Goal: Task Accomplishment & Management: Manage account settings

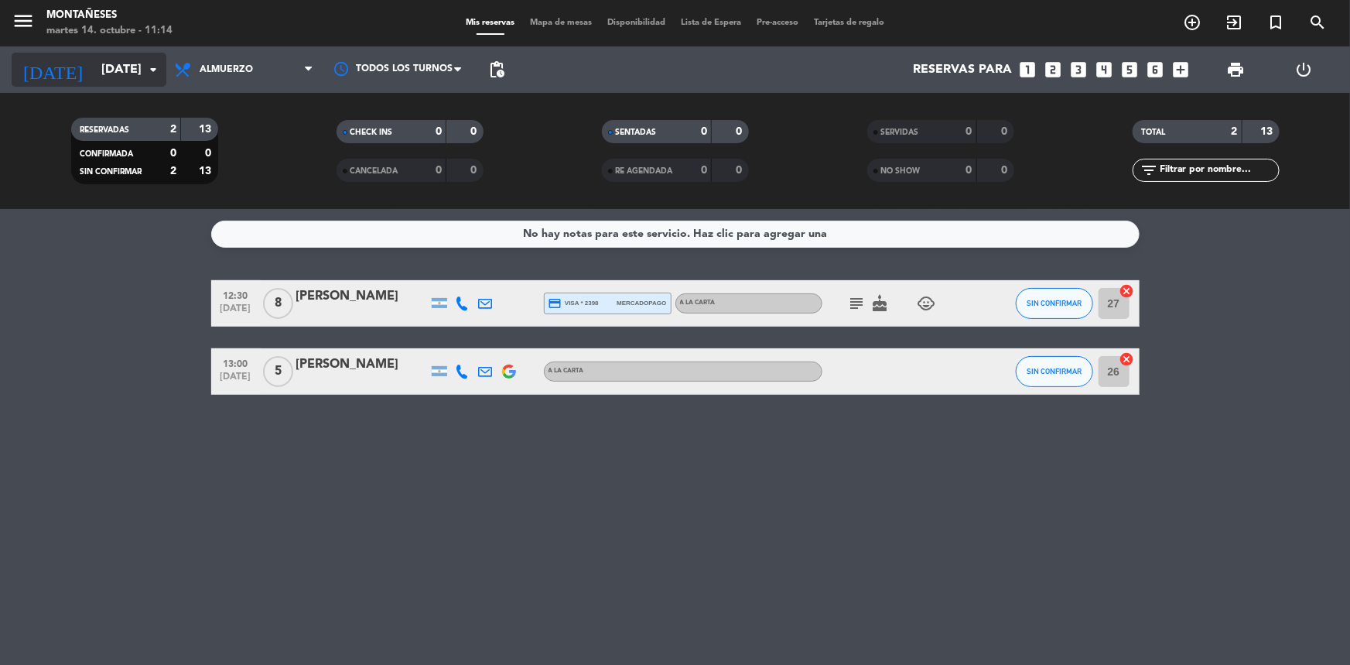
click at [113, 79] on input "[DATE]" at bounding box center [175, 70] width 163 height 30
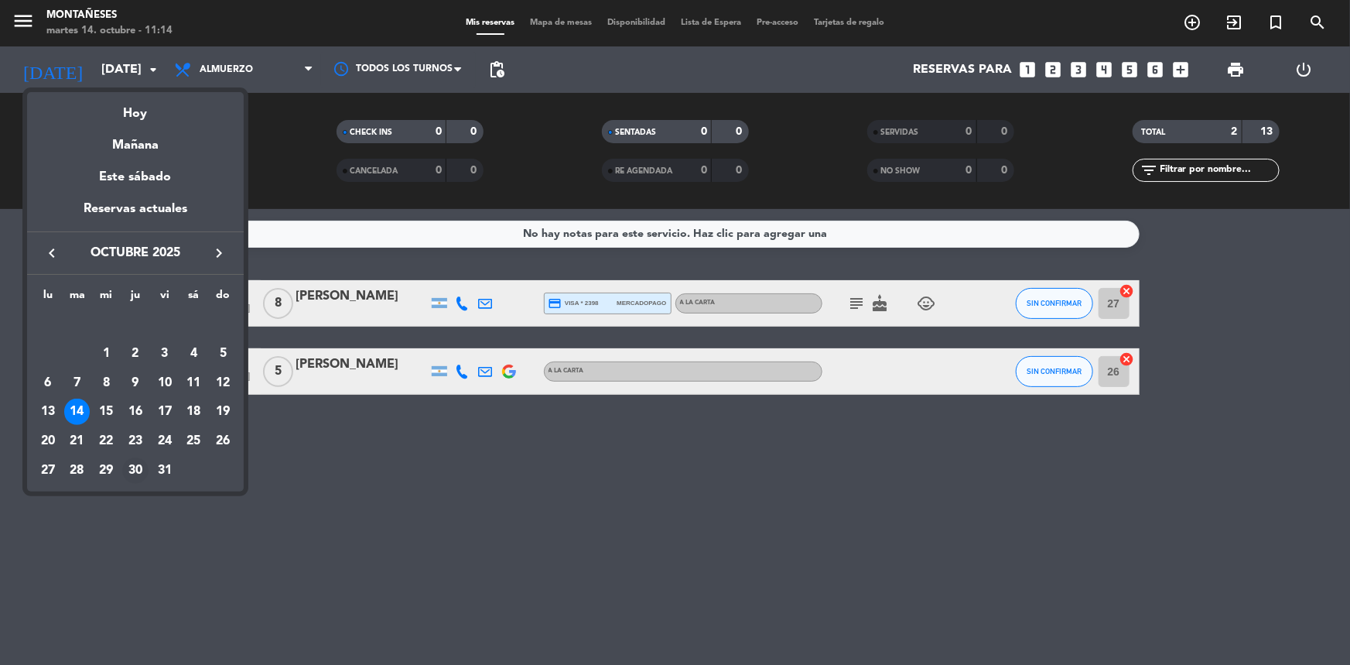
click at [132, 472] on div "30" at bounding box center [135, 470] width 26 height 26
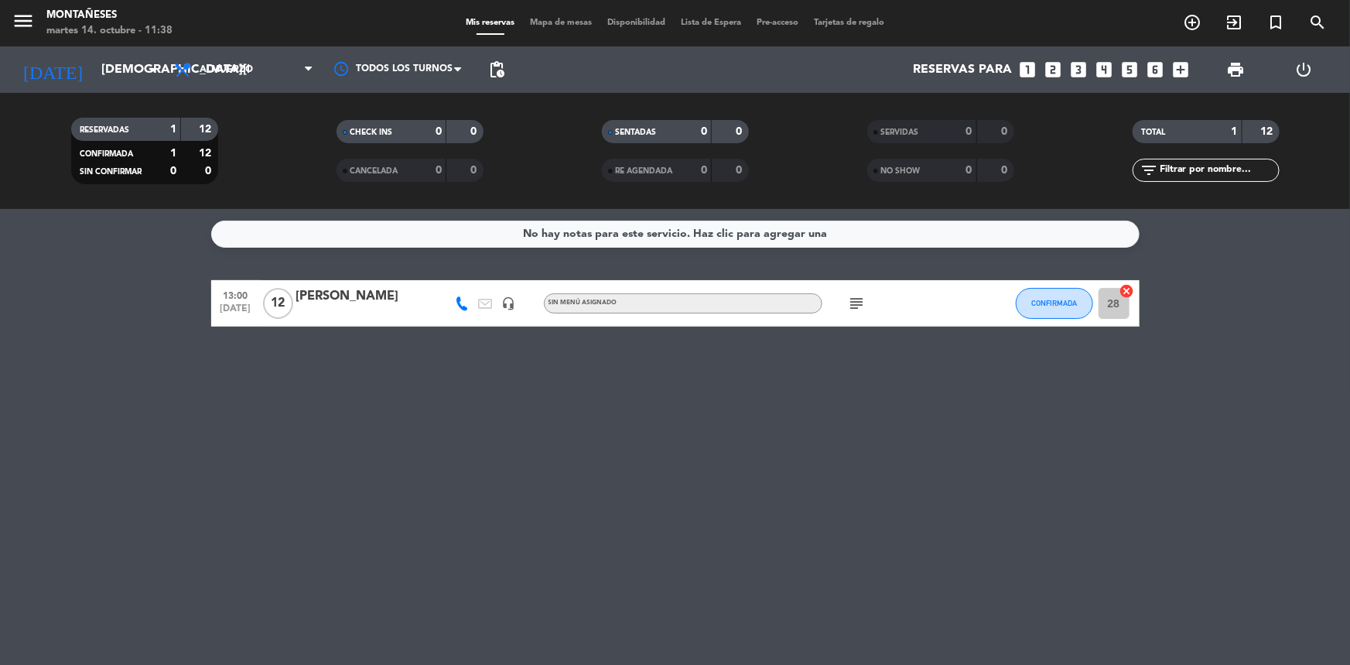
click at [106, 331] on div "No hay notas para este servicio. Haz clic para agregar una 13:00 [DATE] [PERSON…" at bounding box center [675, 437] width 1350 height 456
click at [77, 88] on div "[DATE] [DATE] arrow_drop_down" at bounding box center [89, 69] width 155 height 46
click at [95, 60] on input "[DEMOGRAPHIC_DATA][DATE]" at bounding box center [175, 70] width 163 height 30
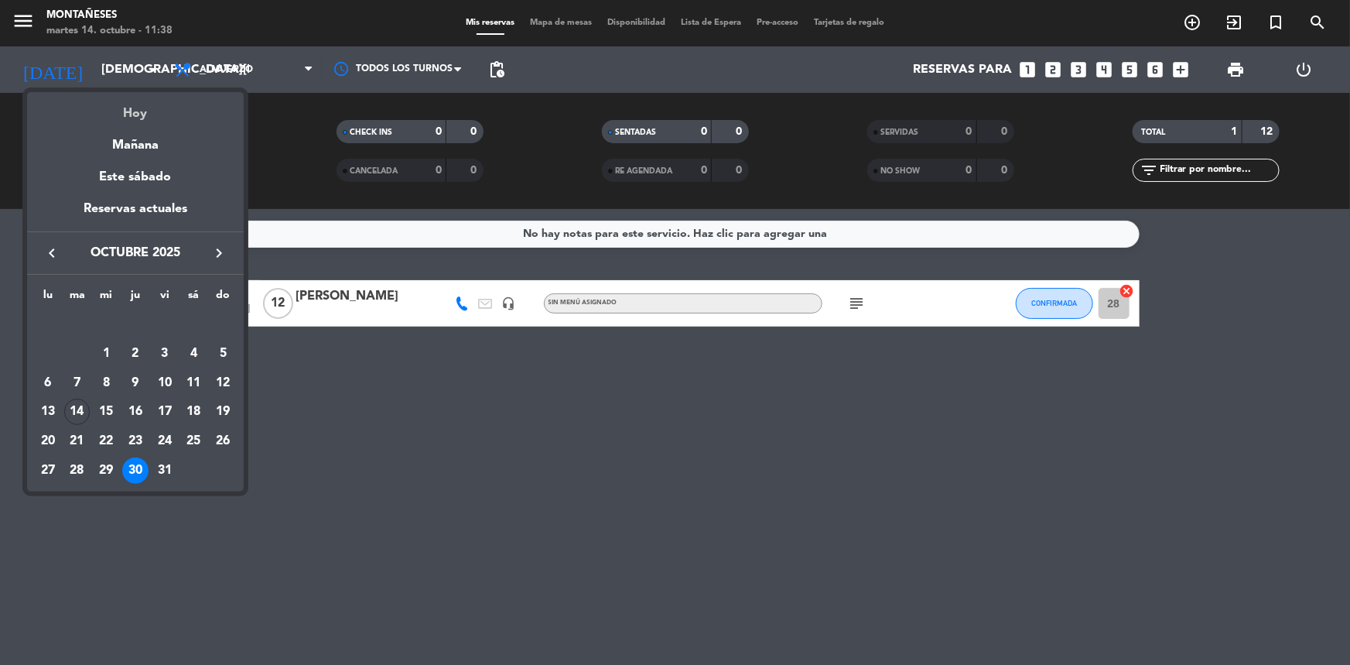
click at [173, 102] on div "Hoy" at bounding box center [135, 108] width 217 height 32
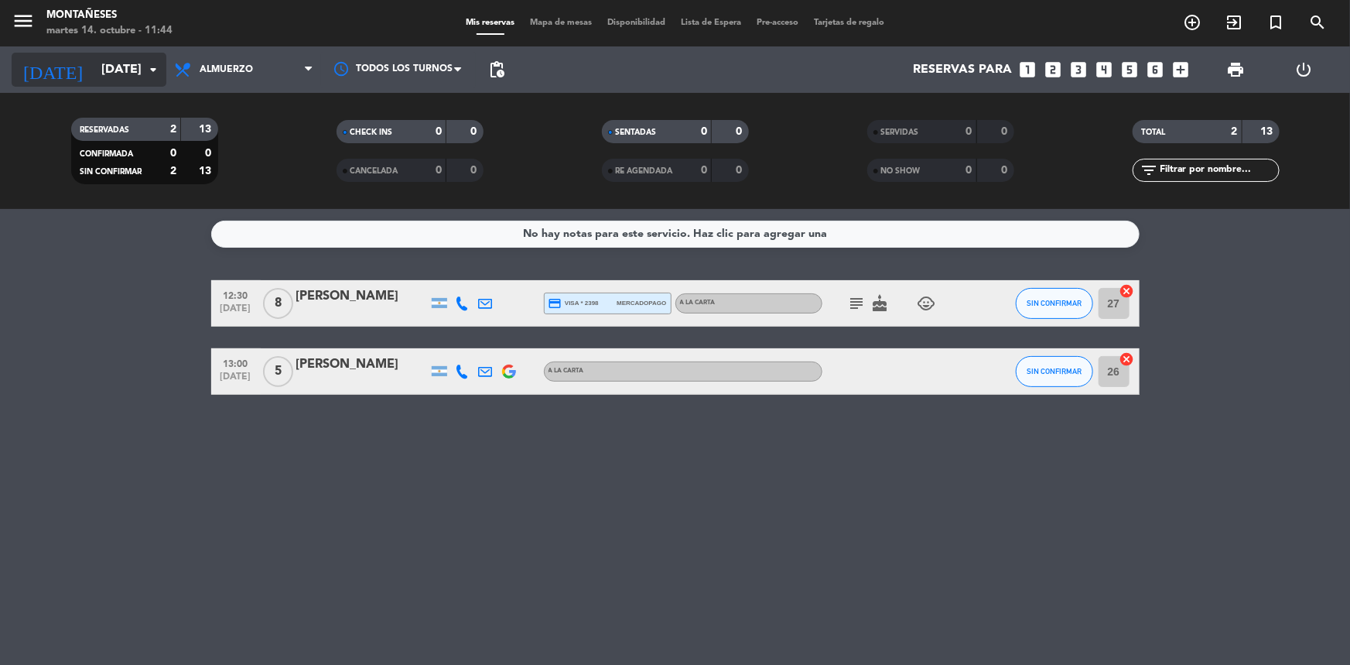
click at [100, 58] on input "[DATE]" at bounding box center [175, 70] width 163 height 30
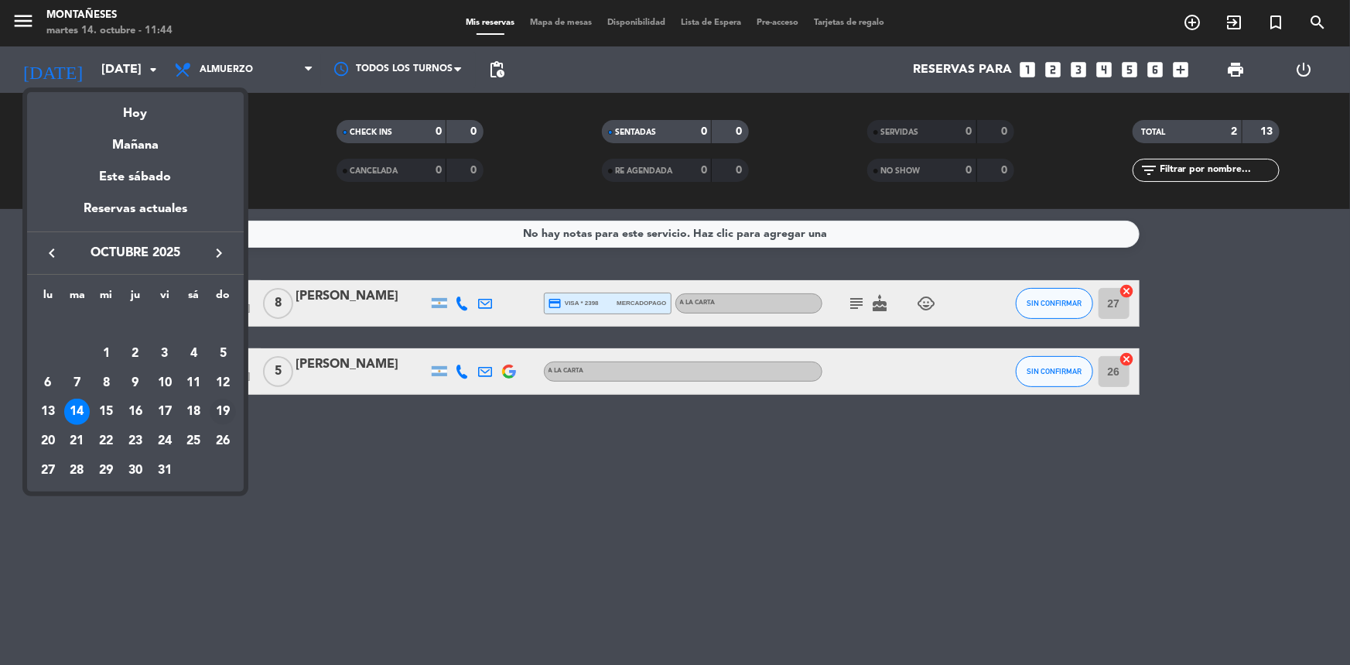
click at [226, 411] on div "19" at bounding box center [223, 411] width 26 height 26
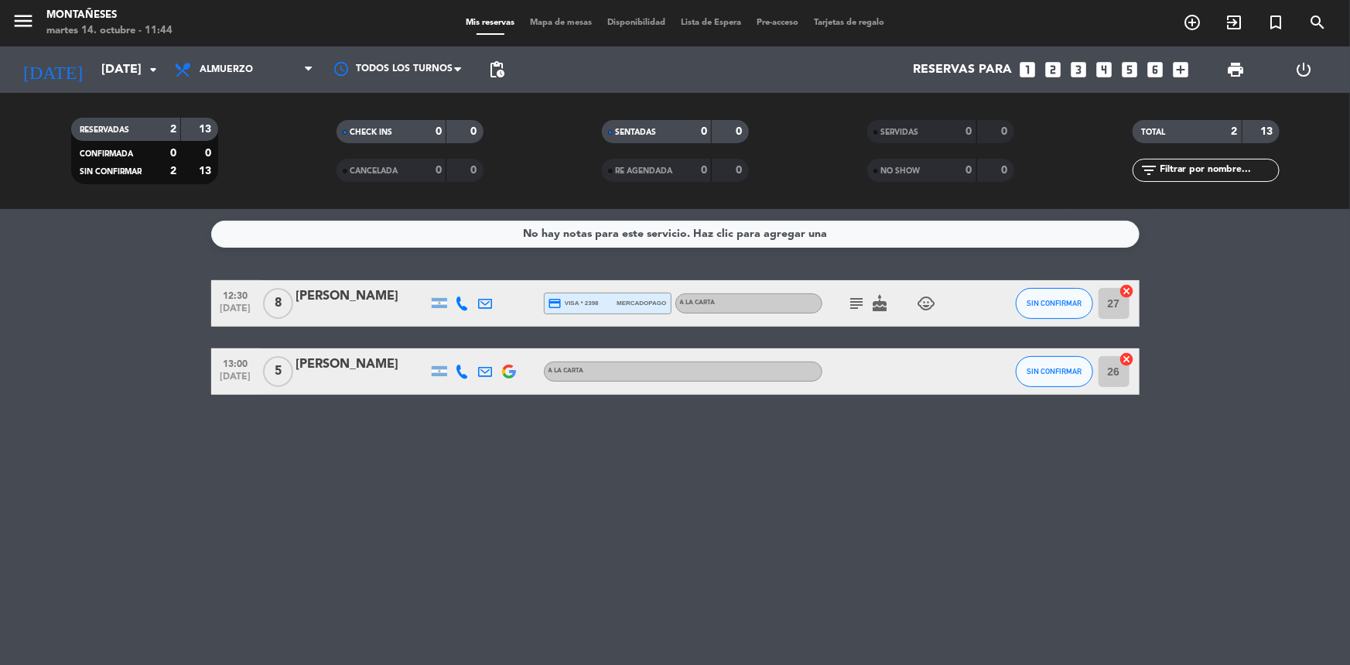
type input "[DATE]"
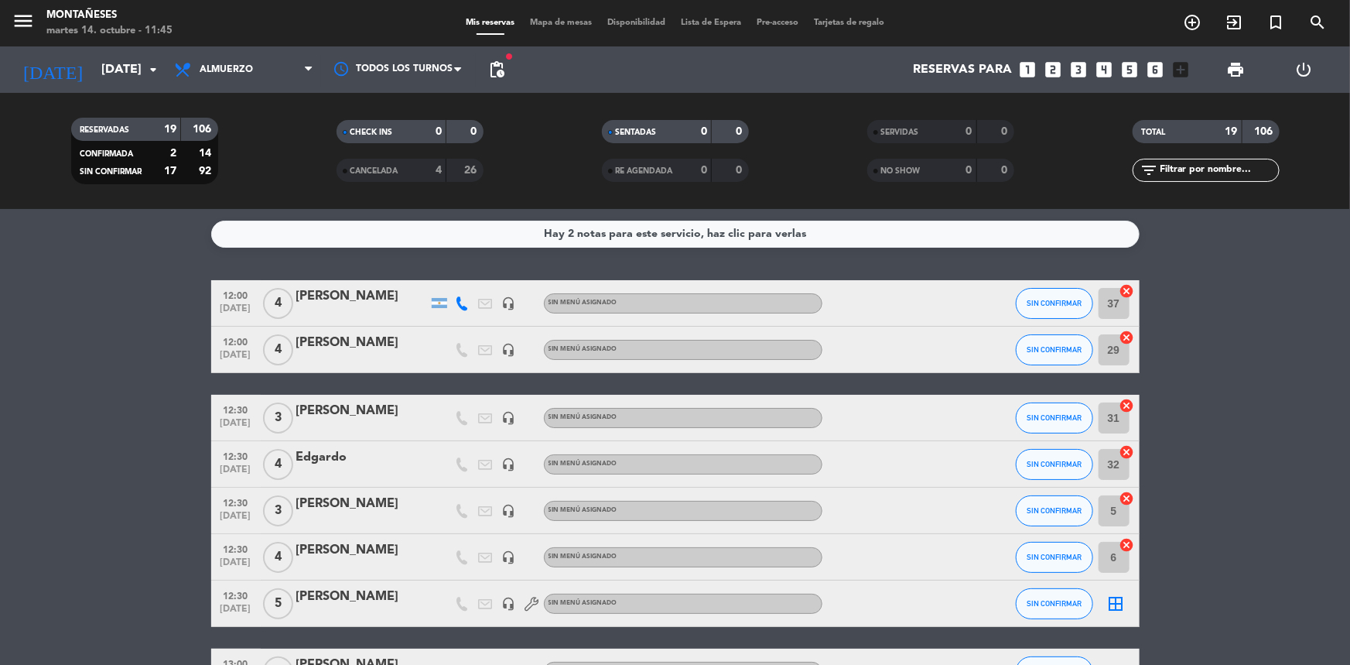
click at [1056, 66] on icon "looks_two" at bounding box center [1053, 70] width 20 height 20
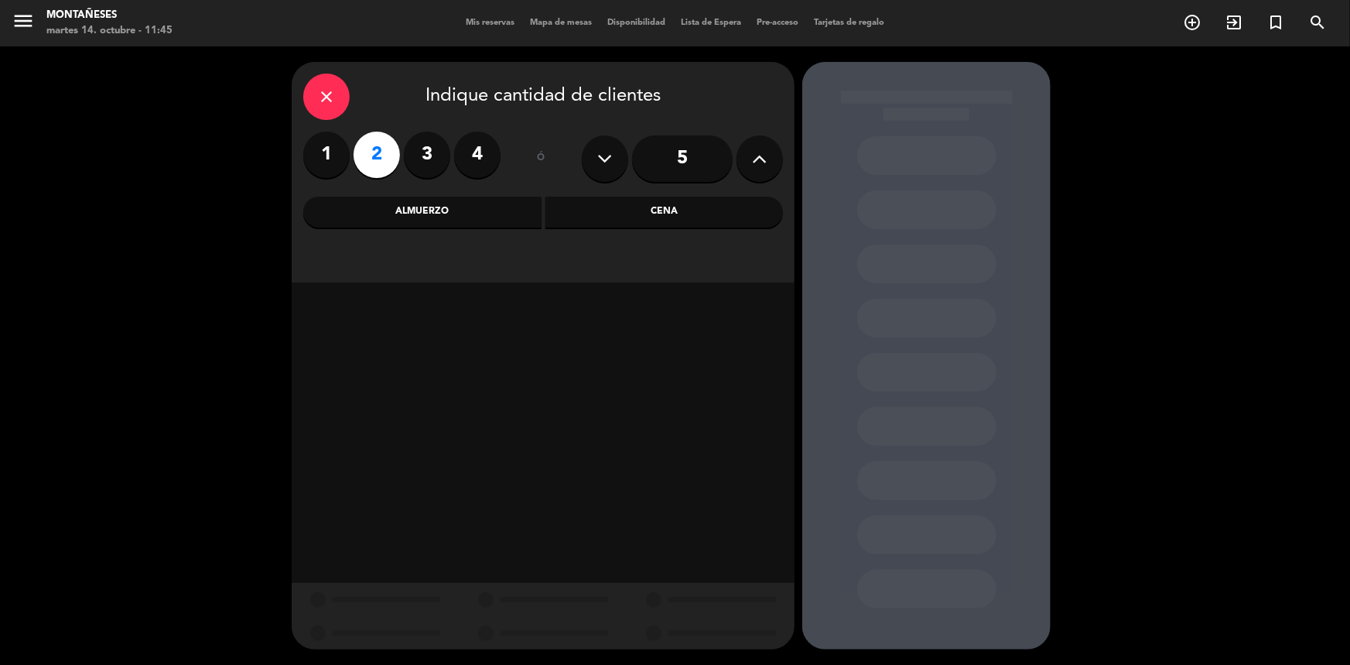
click at [432, 207] on div "Almuerzo" at bounding box center [422, 211] width 238 height 31
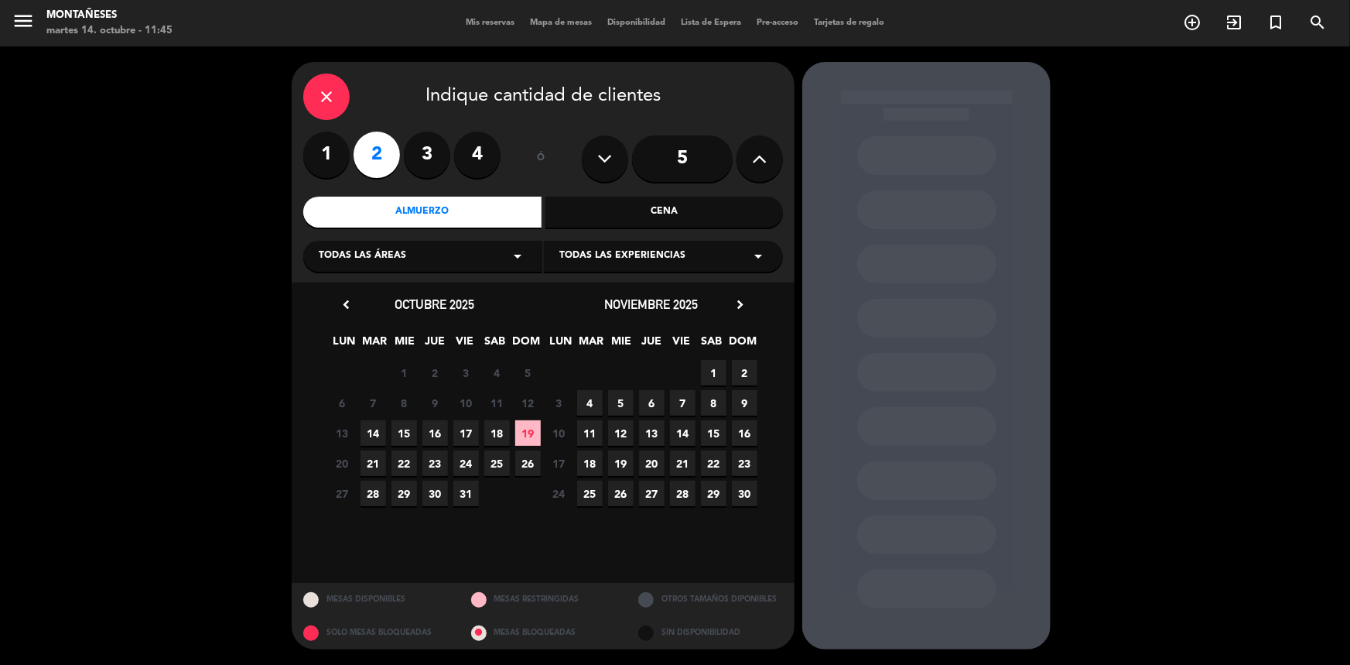
click at [521, 437] on span "19" at bounding box center [528, 433] width 26 height 26
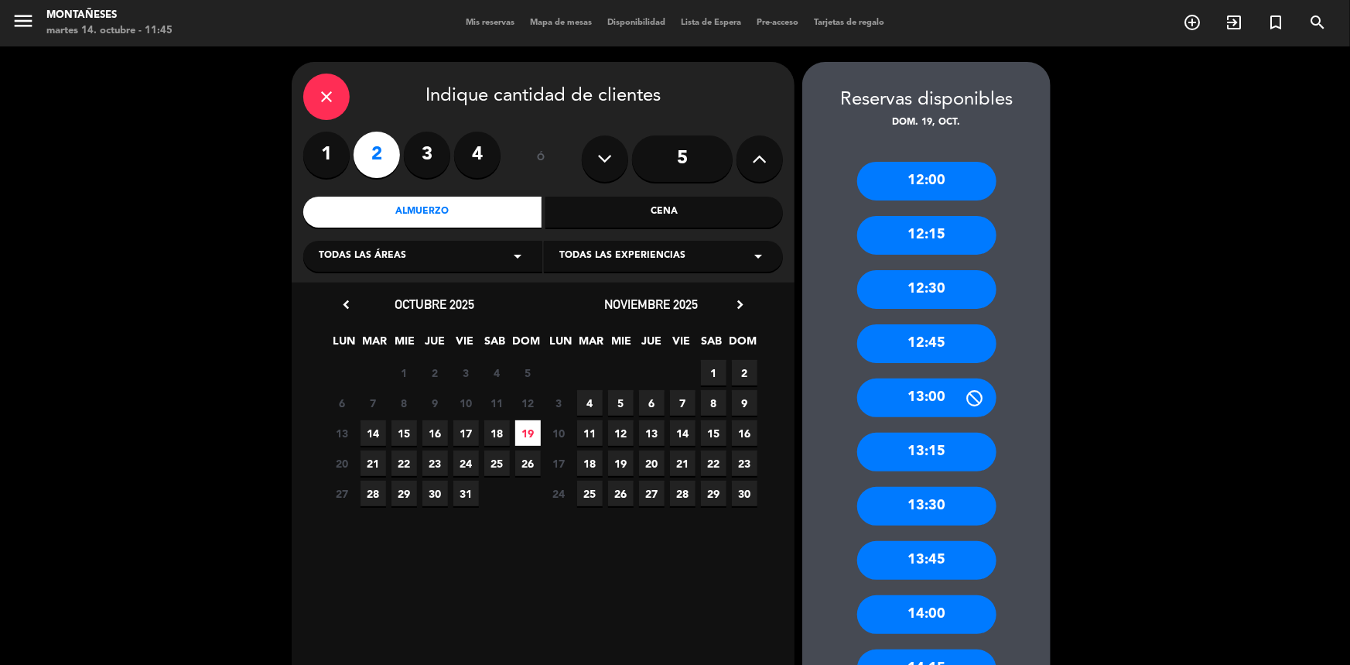
click at [928, 191] on div "12:00" at bounding box center [926, 181] width 139 height 39
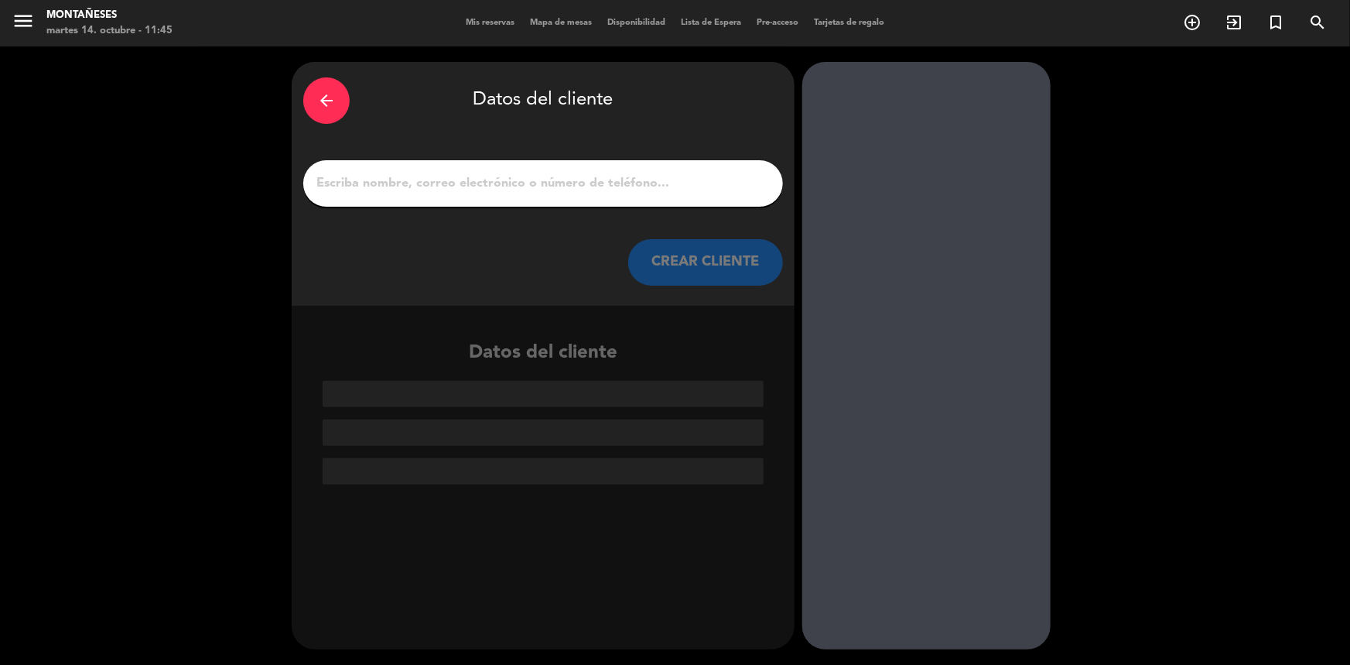
click at [492, 185] on input "1" at bounding box center [543, 184] width 456 height 22
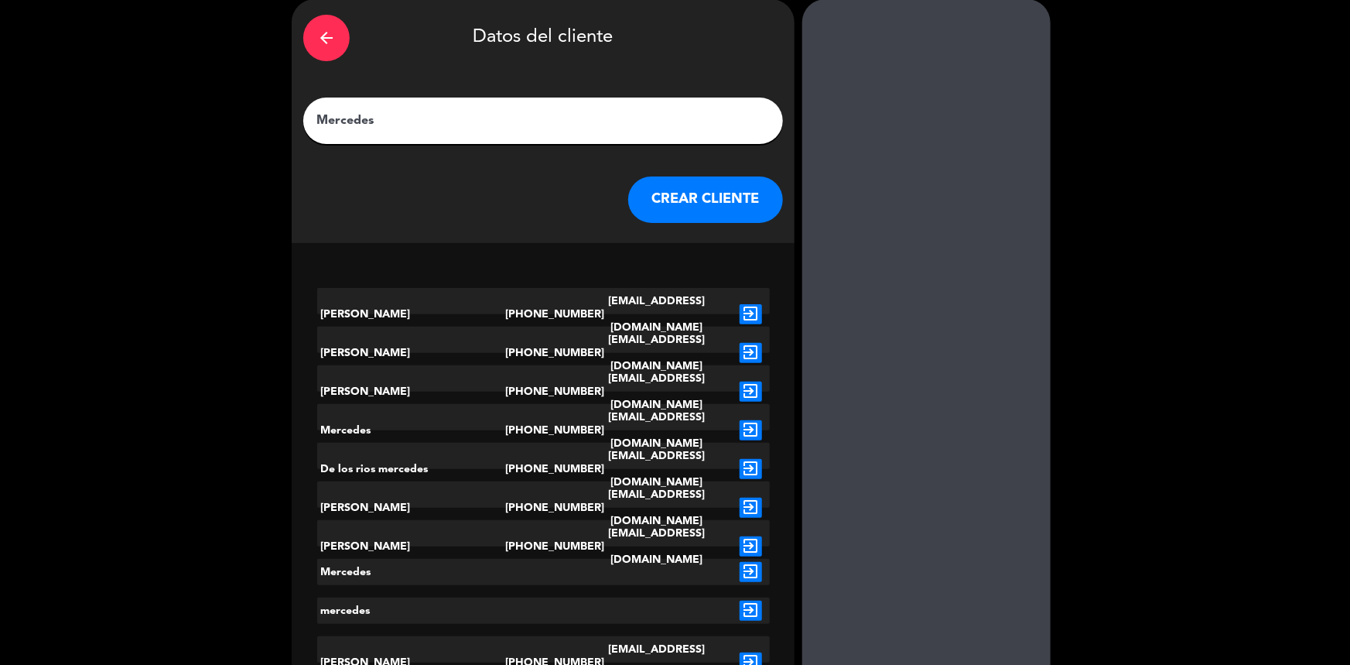
scroll to position [140, 0]
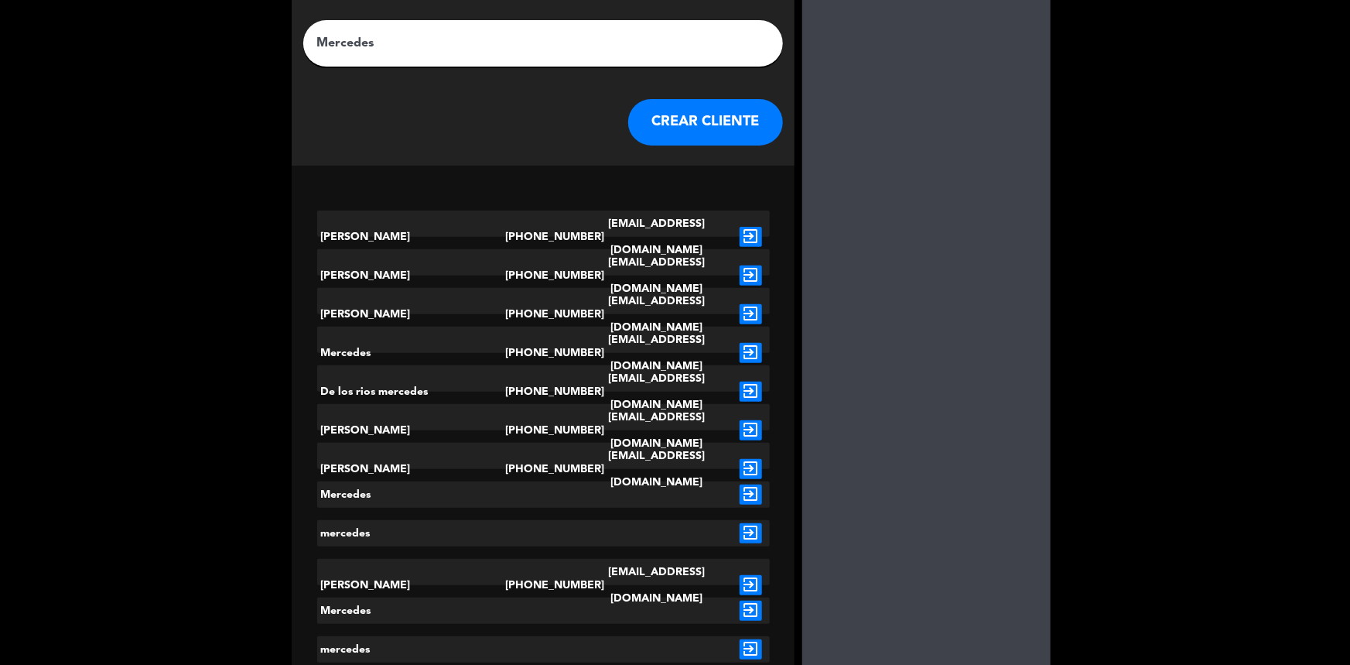
type input "Mercedes"
click at [749, 499] on icon "exit_to_app" at bounding box center [751, 494] width 22 height 20
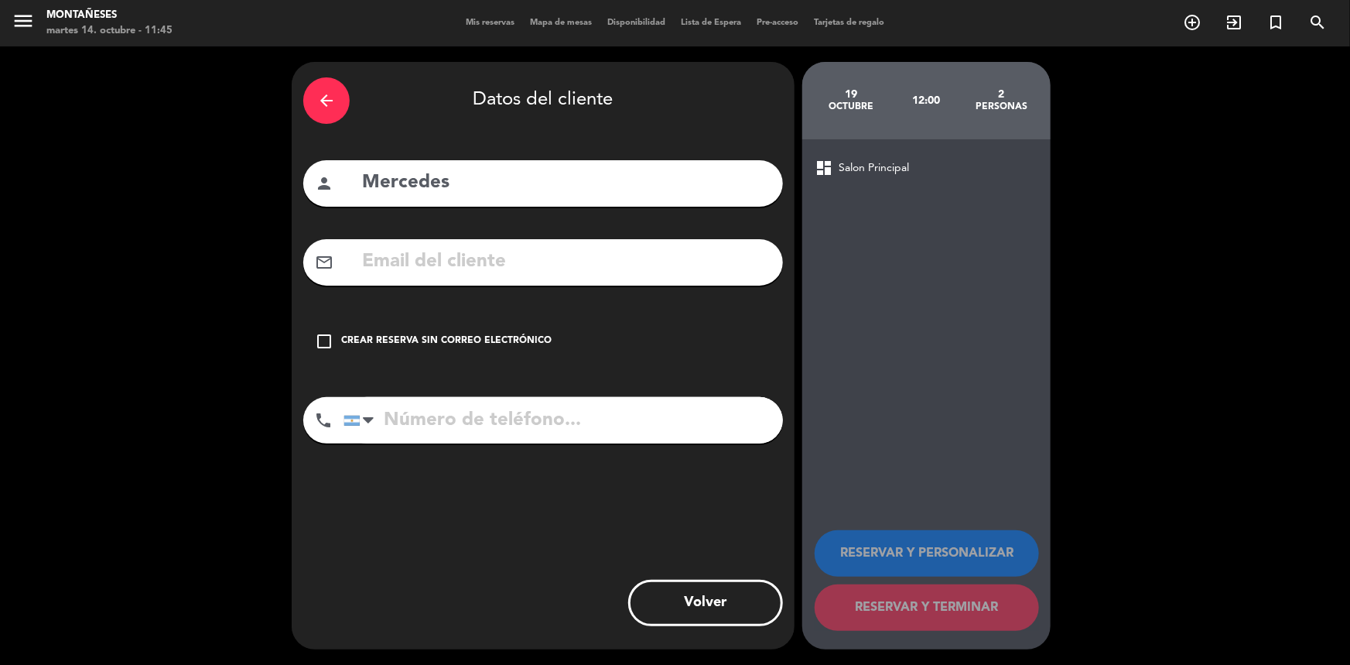
click at [535, 340] on div "Crear reserva sin correo electrónico" at bounding box center [446, 340] width 210 height 15
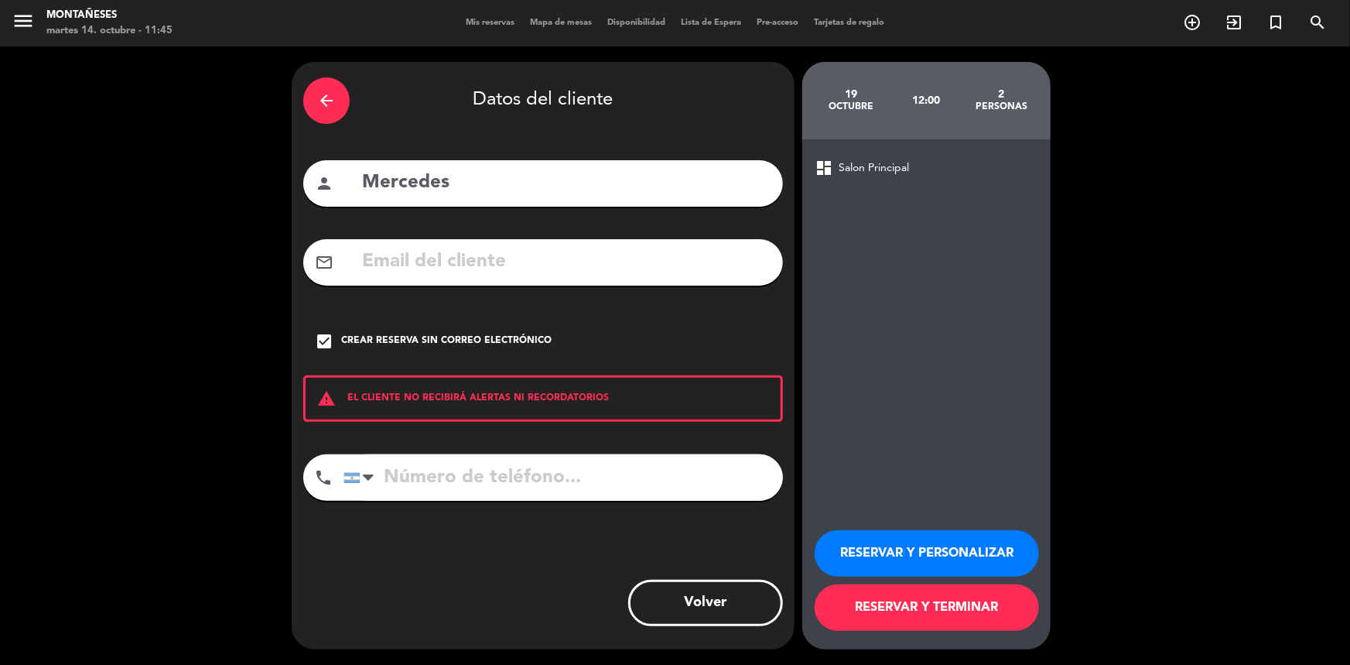
click at [921, 559] on button "RESERVAR Y PERSONALIZAR" at bounding box center [927, 553] width 224 height 46
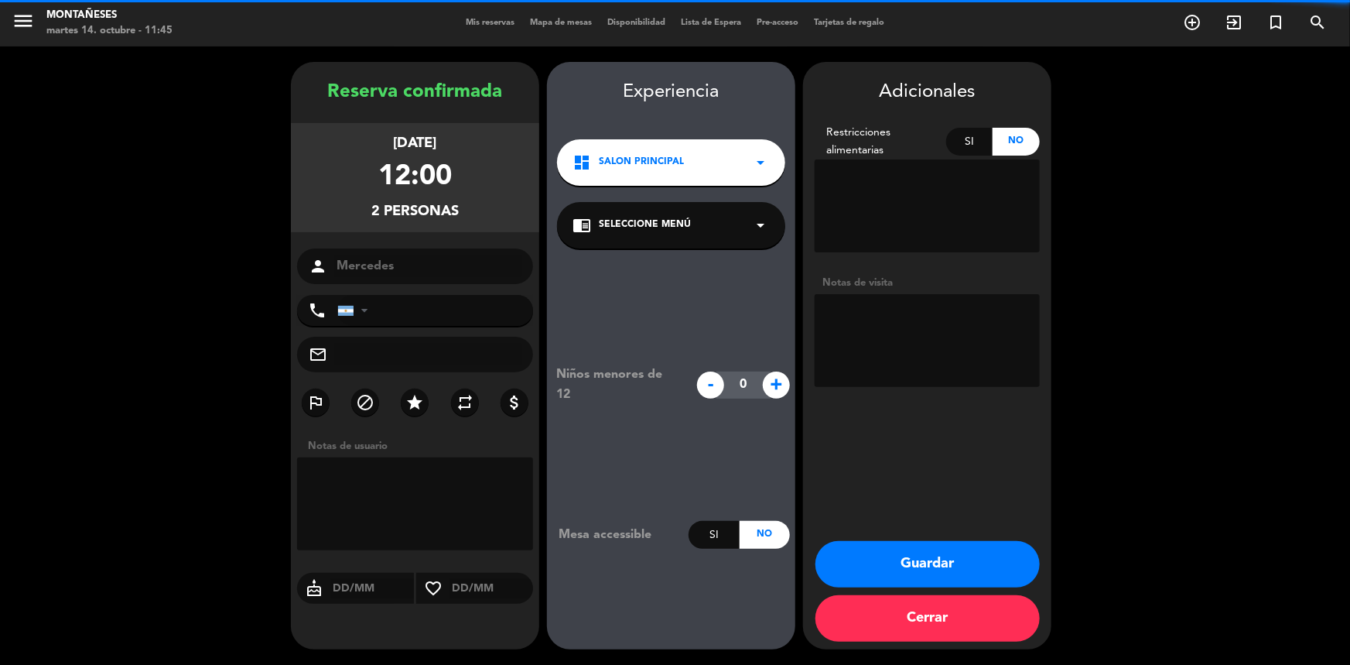
click at [924, 318] on textarea at bounding box center [927, 340] width 225 height 93
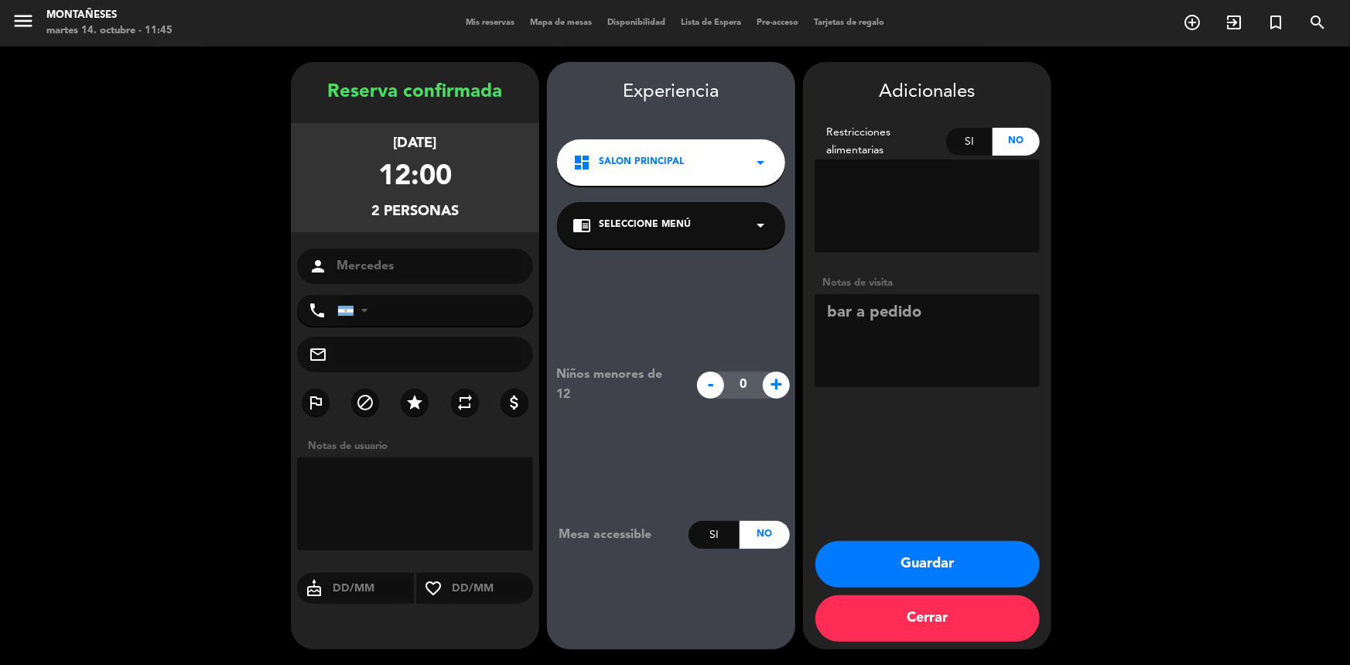
click at [999, 334] on textarea at bounding box center [927, 340] width 225 height 93
type textarea "bar a pedido. sabe que a las 14 hs se va"
click at [975, 559] on button "Guardar" at bounding box center [927, 564] width 224 height 46
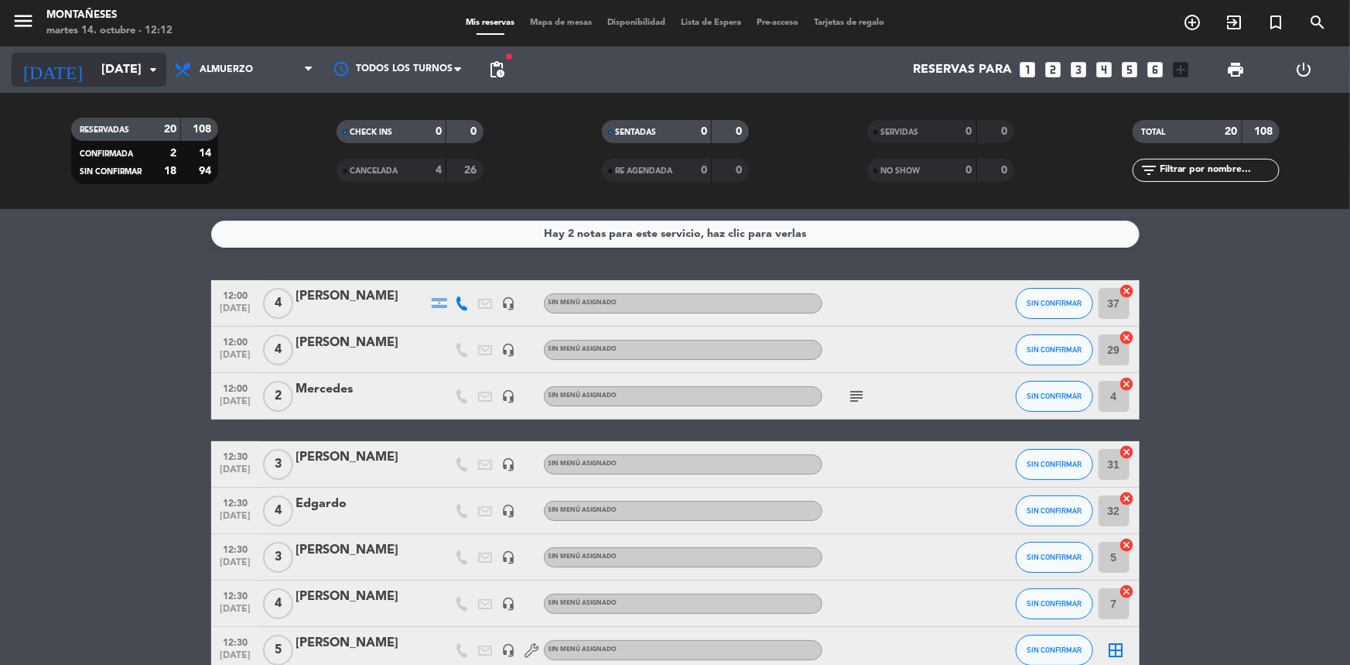
click at [114, 68] on input "[DATE]" at bounding box center [175, 70] width 163 height 30
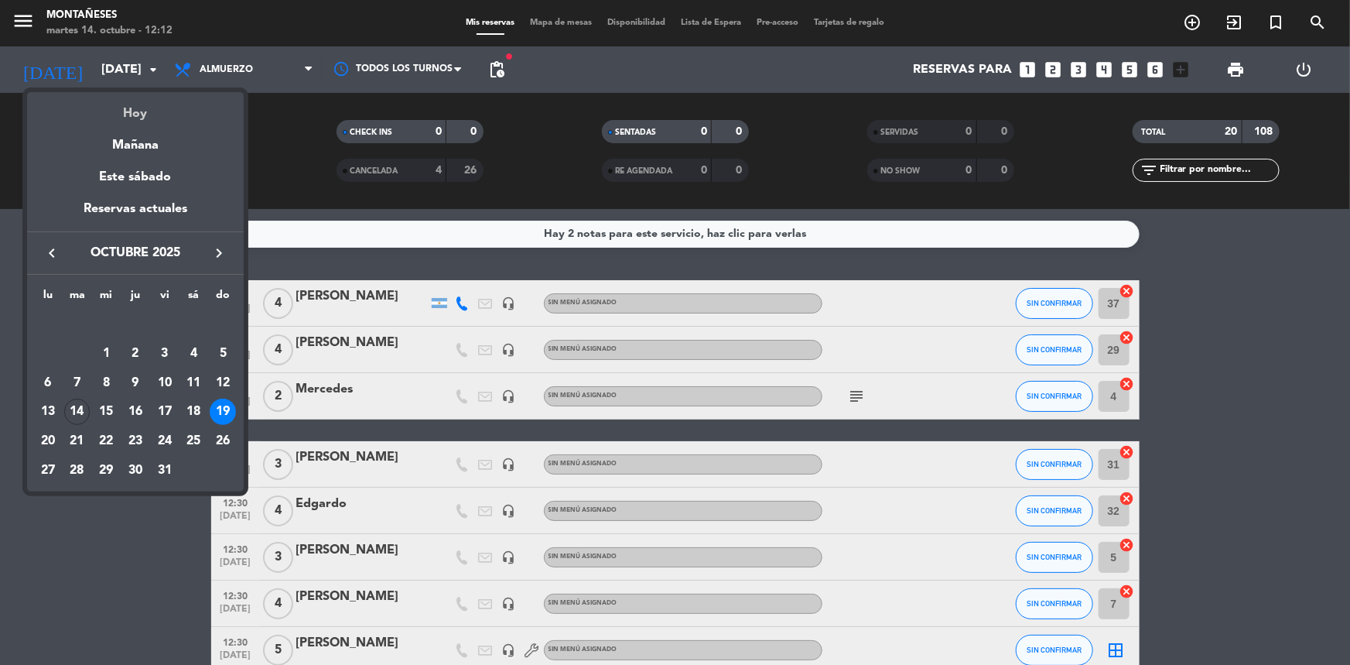
click at [108, 111] on div "Hoy" at bounding box center [135, 108] width 217 height 32
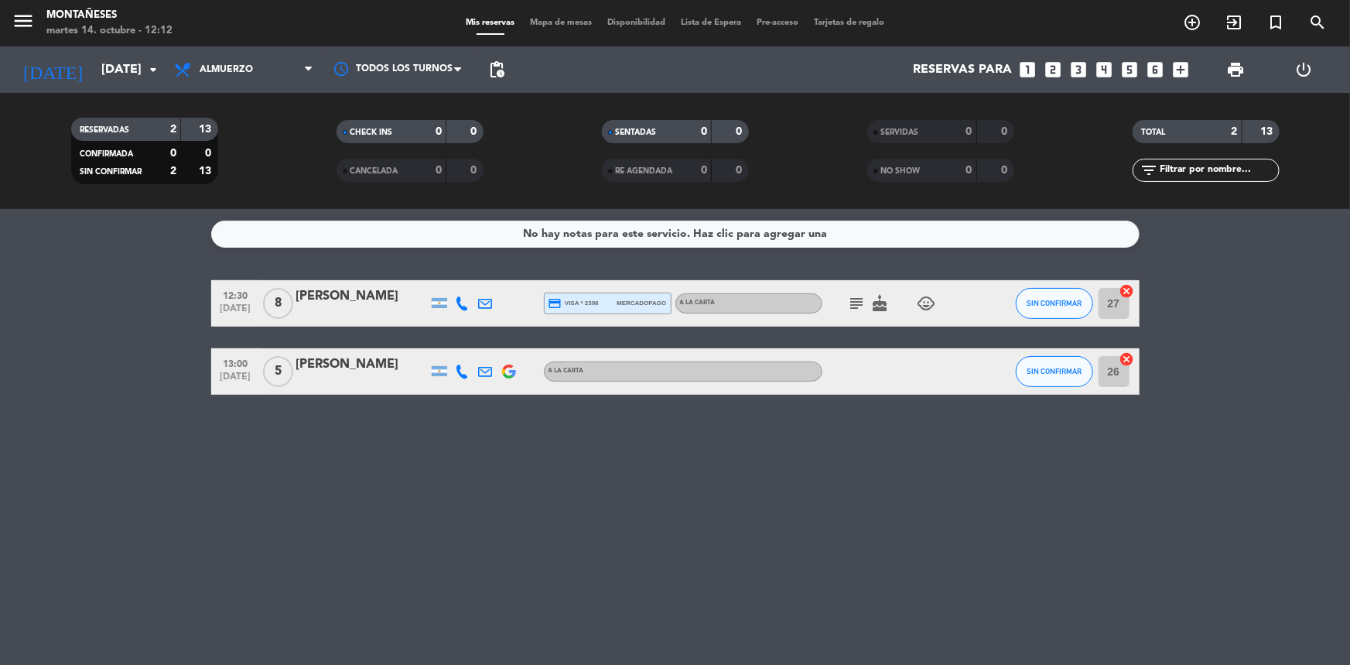
click at [856, 302] on icon "subject" at bounding box center [857, 303] width 19 height 19
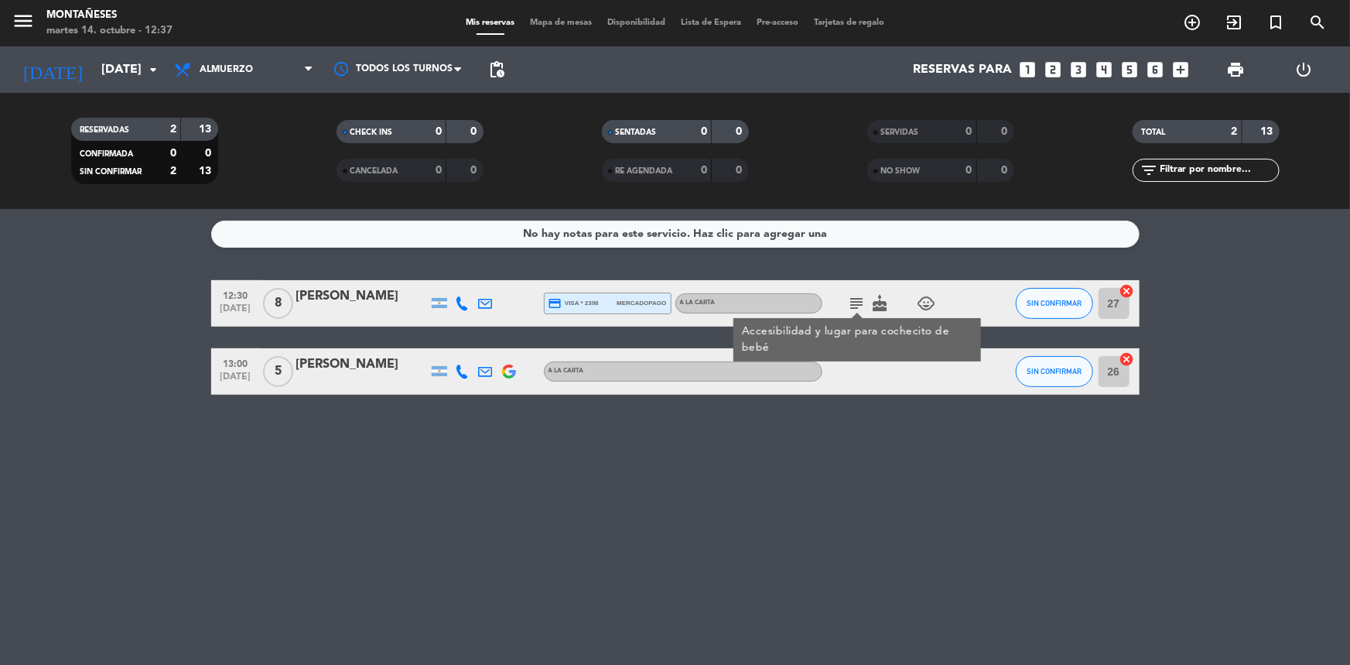
click at [155, 334] on bookings-row "12:30 [DATE] 8 [PERSON_NAME] credit_card visa * 2398 mercadopago A LA CARTA sub…" at bounding box center [675, 337] width 1350 height 114
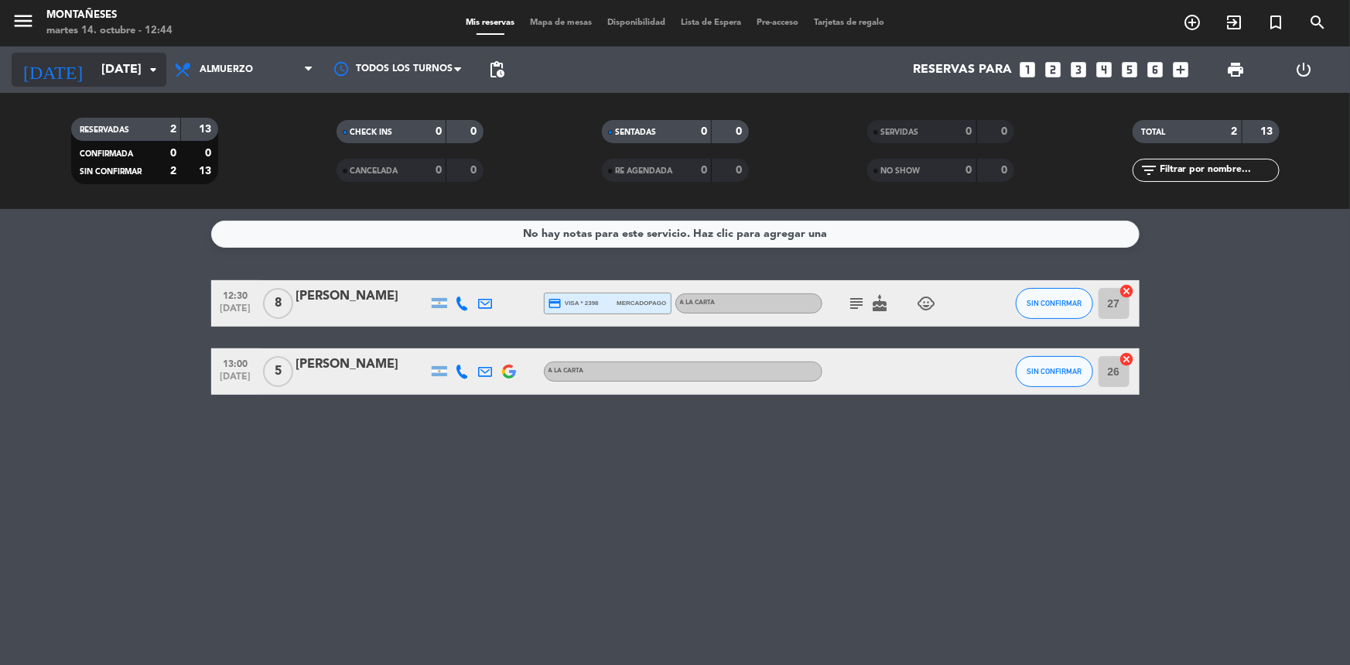
click at [94, 77] on input "[DATE]" at bounding box center [175, 70] width 163 height 30
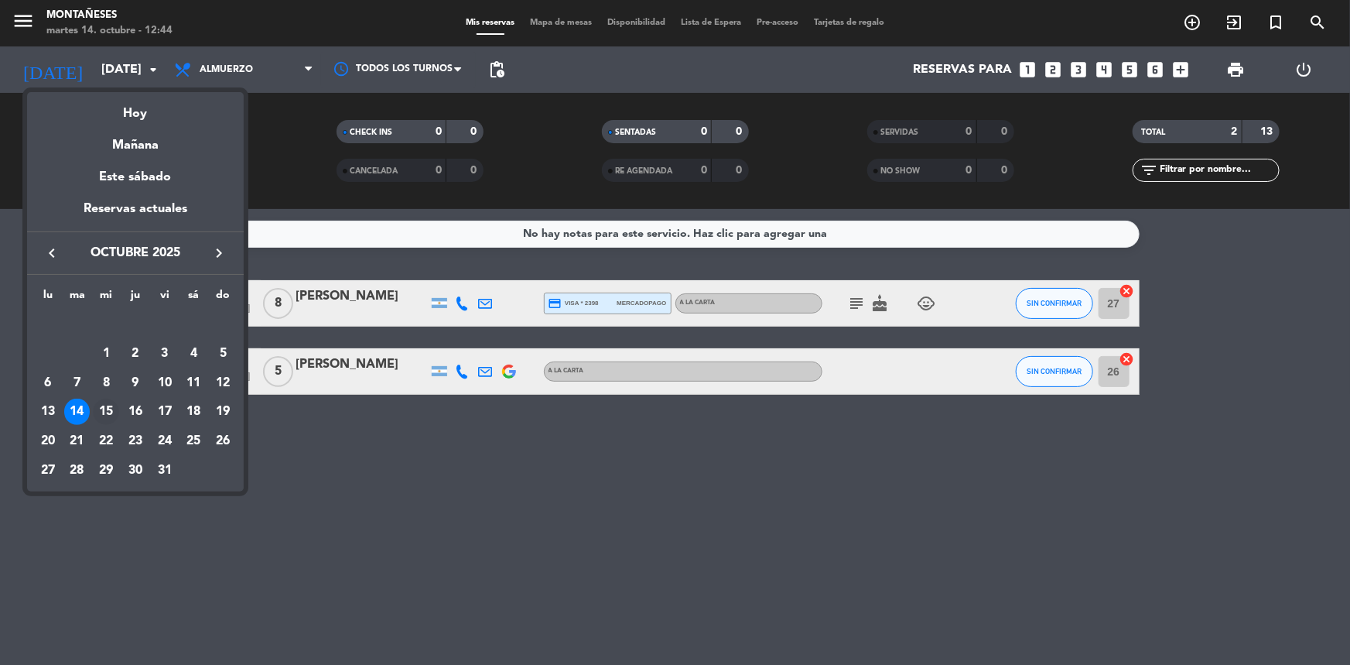
click at [108, 406] on div "15" at bounding box center [106, 411] width 26 height 26
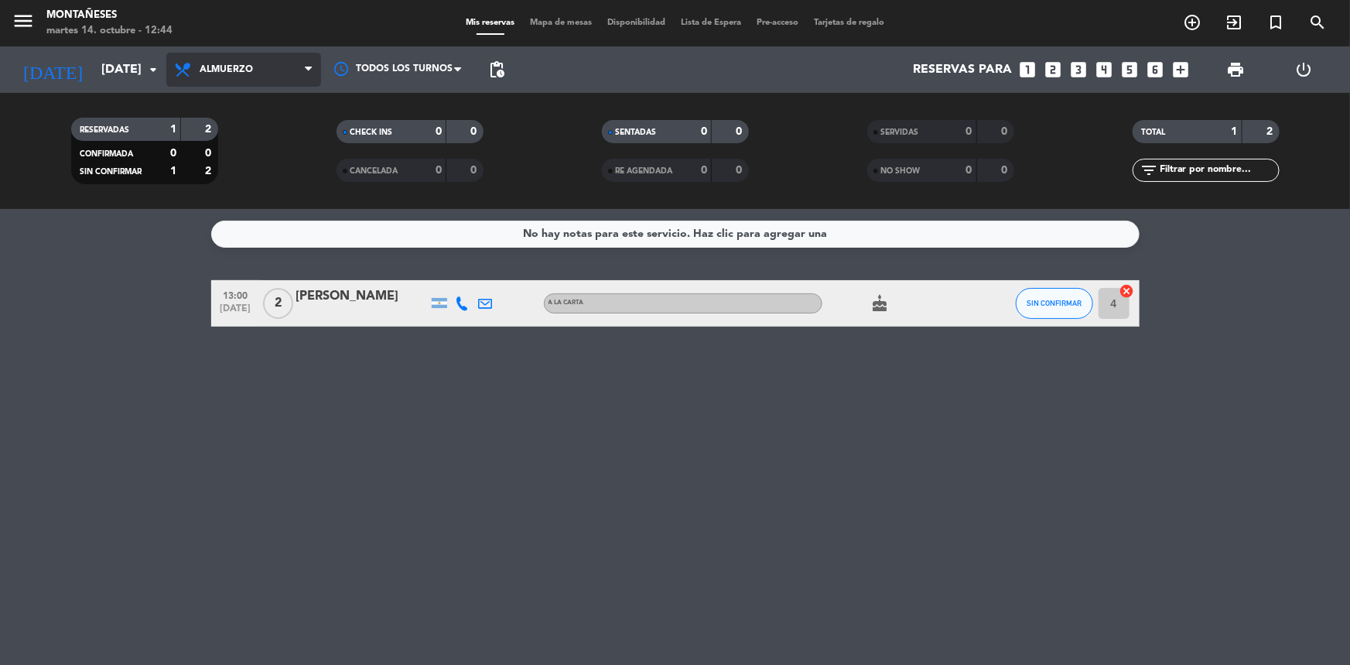
click at [244, 67] on span "Almuerzo" at bounding box center [226, 69] width 53 height 11
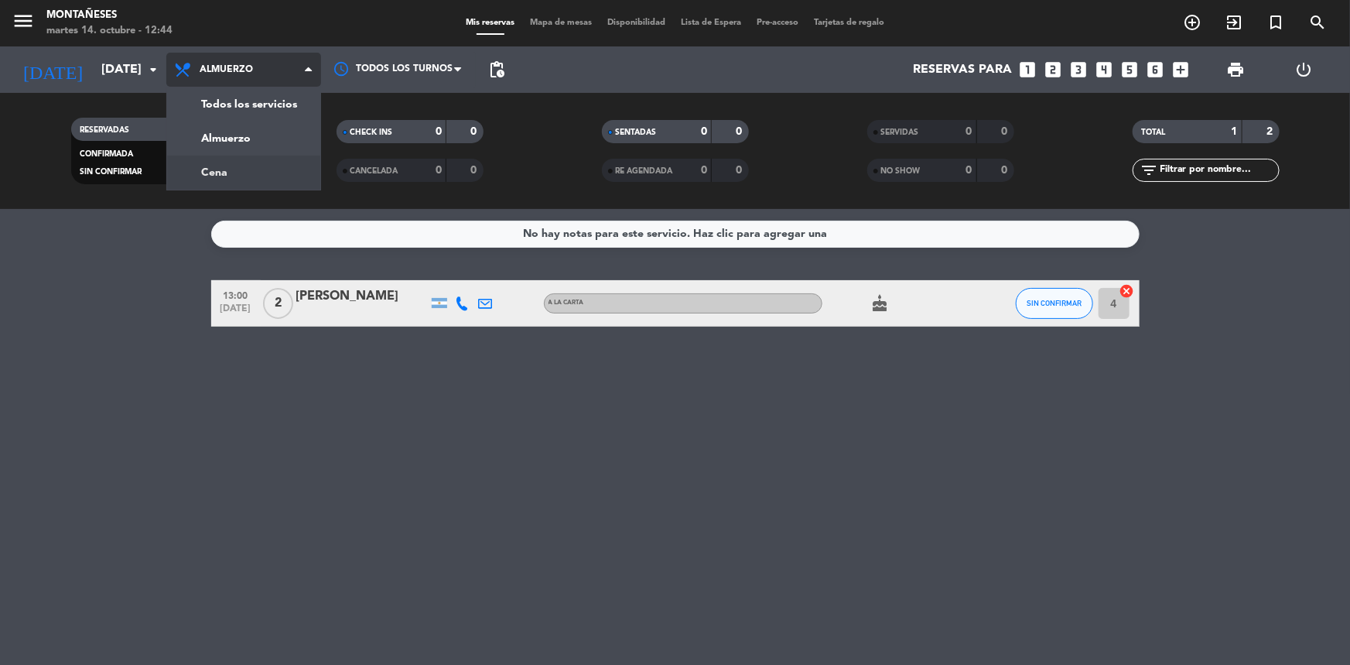
click at [243, 176] on div "menu Montañeses martes 14. octubre - 12:44 Mis reservas Mapa de mesas Disponibi…" at bounding box center [675, 104] width 1350 height 209
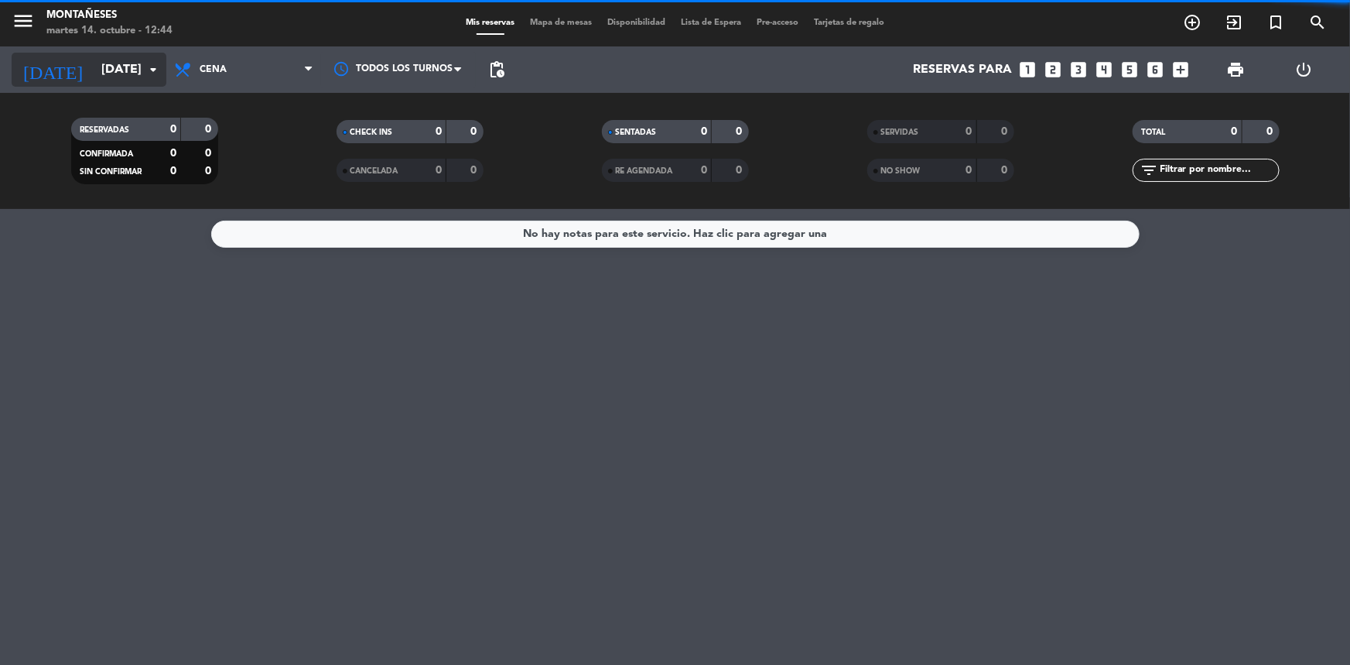
click at [118, 67] on input "[DATE]" at bounding box center [175, 70] width 163 height 30
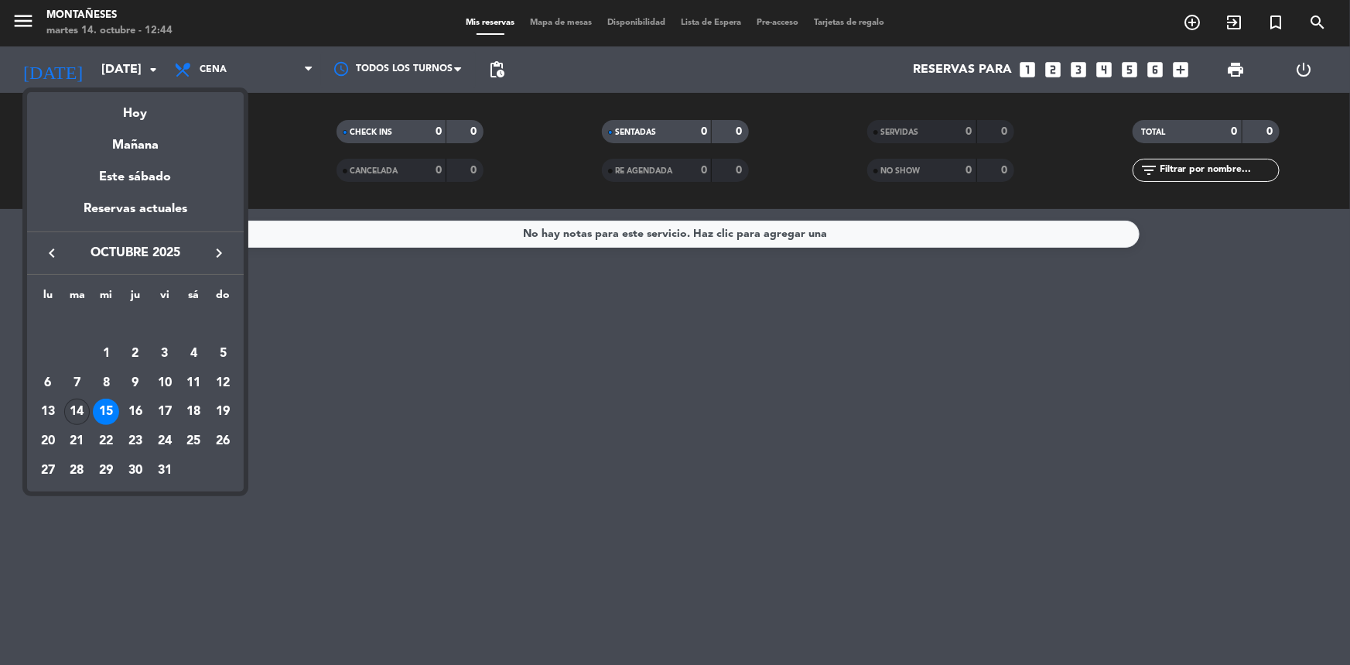
click at [80, 416] on div "14" at bounding box center [77, 411] width 26 height 26
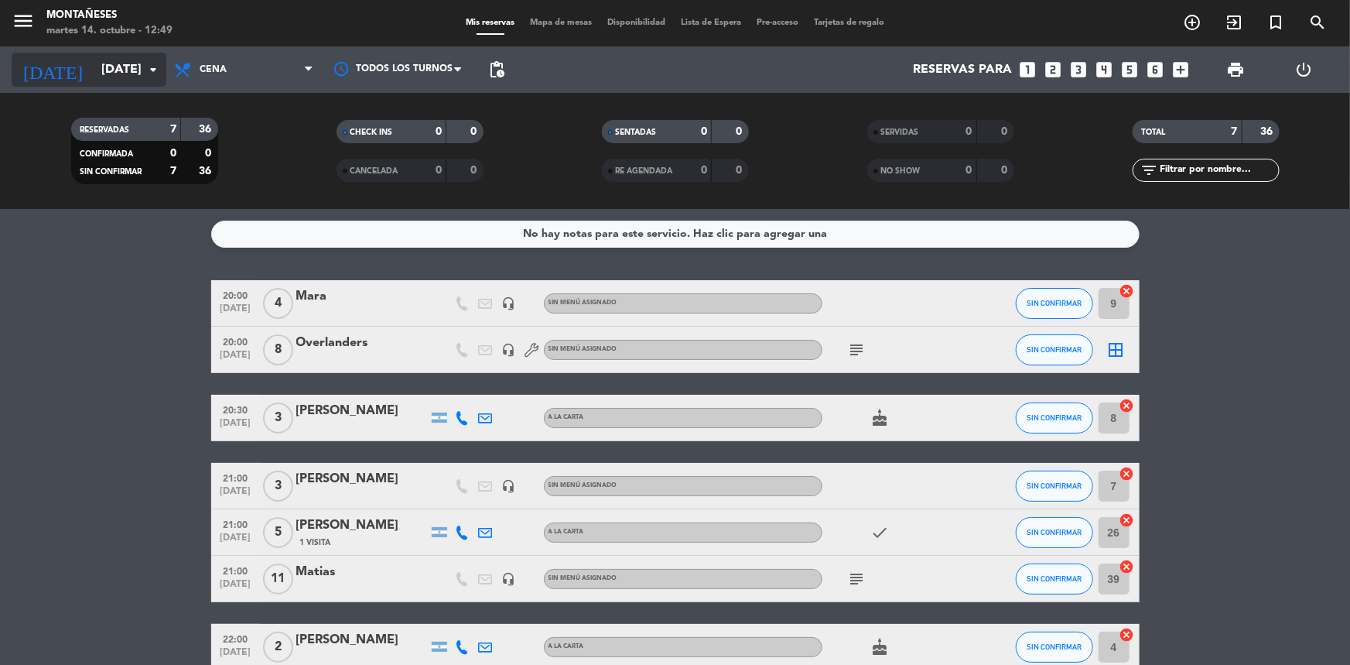
click at [114, 73] on input "[DATE]" at bounding box center [175, 70] width 163 height 30
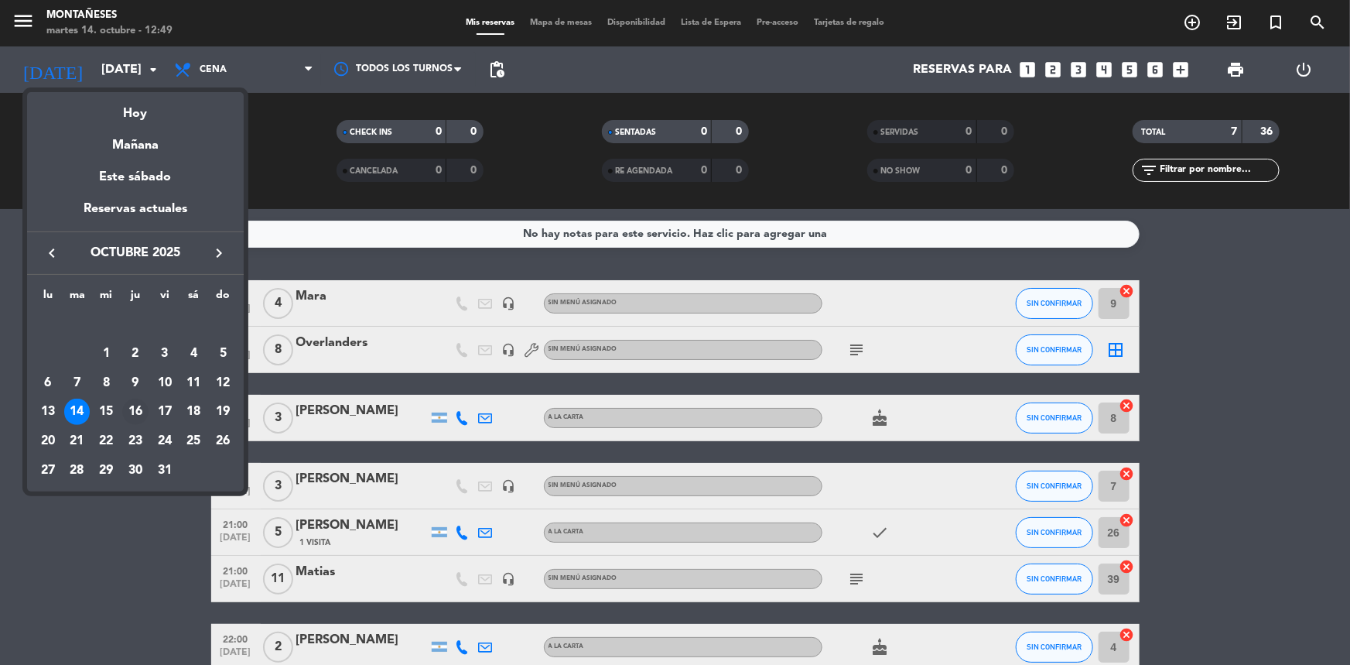
click at [134, 405] on div "16" at bounding box center [135, 411] width 26 height 26
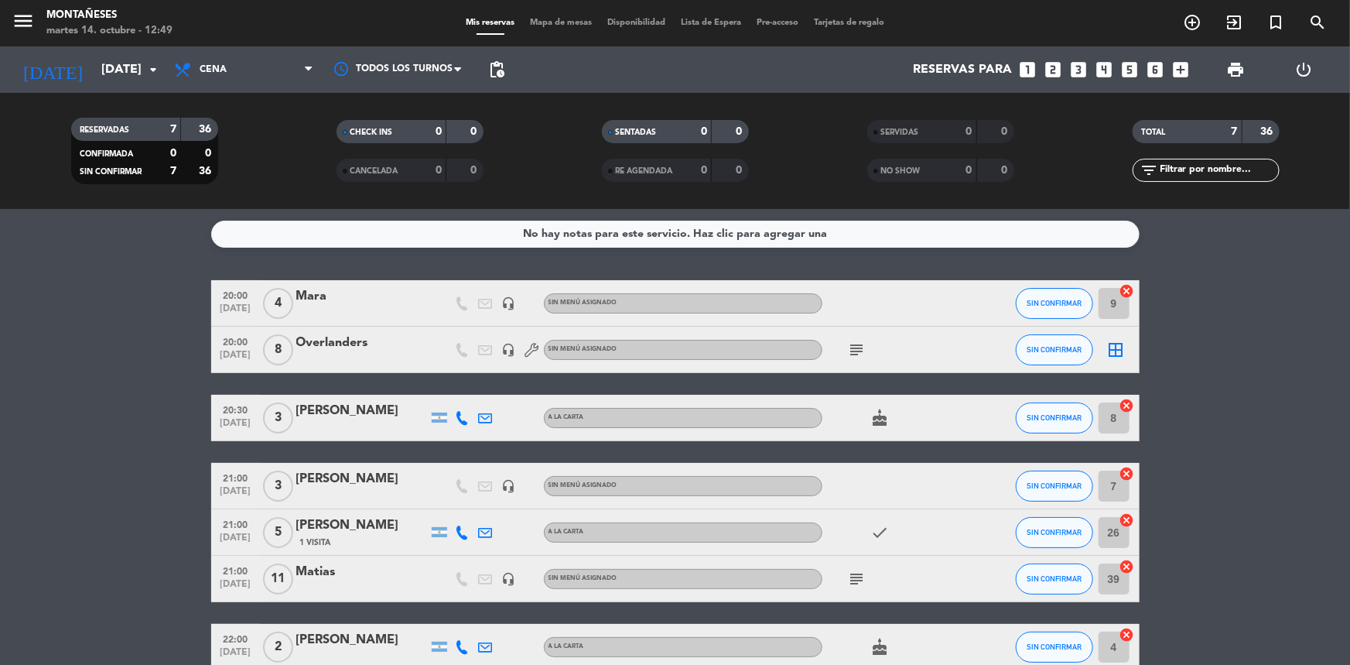
type input "[DEMOGRAPHIC_DATA][DATE]"
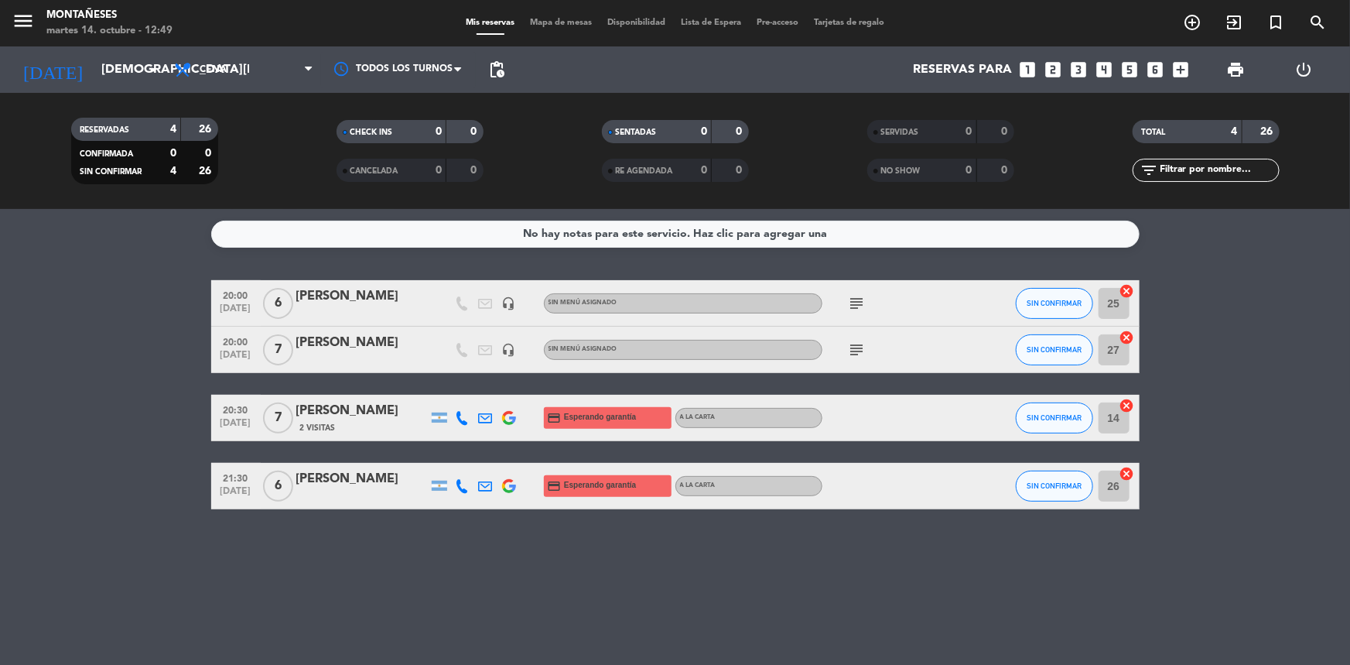
click at [863, 302] on icon "subject" at bounding box center [857, 303] width 19 height 19
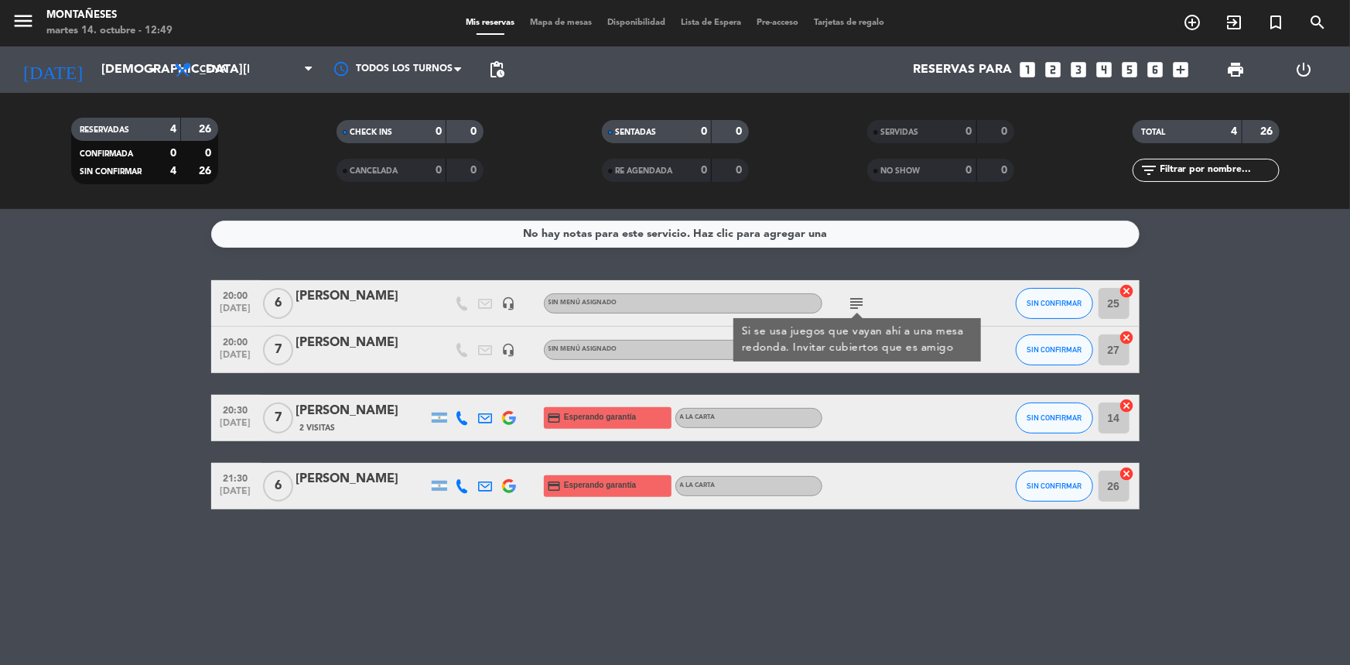
click at [347, 305] on div "[PERSON_NAME]" at bounding box center [362, 296] width 132 height 20
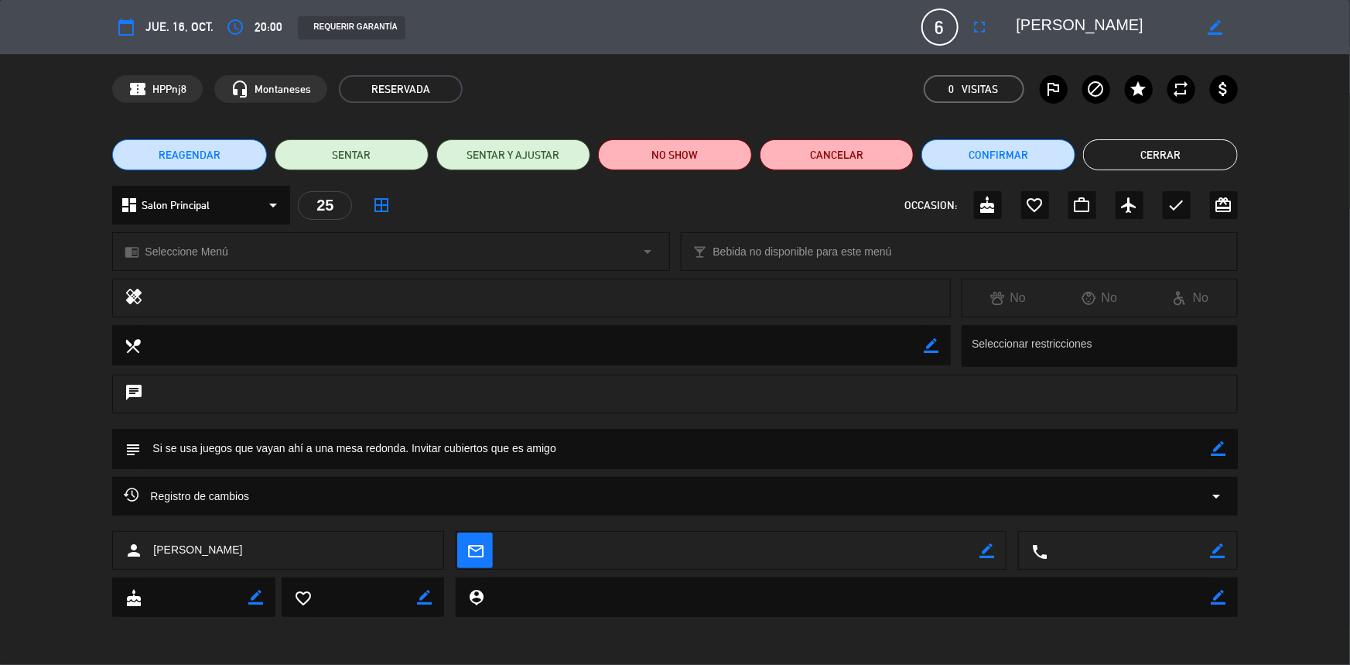
click at [1218, 448] on icon "border_color" at bounding box center [1218, 448] width 15 height 15
click at [1185, 444] on textarea at bounding box center [676, 448] width 1070 height 39
type textarea "Si se usa juegos que vayan ahí a una mesa redonda. Invitar cubiertos que es ami…"
click at [1216, 445] on icon at bounding box center [1218, 448] width 15 height 15
click at [1174, 159] on button "Cerrar" at bounding box center [1160, 154] width 154 height 31
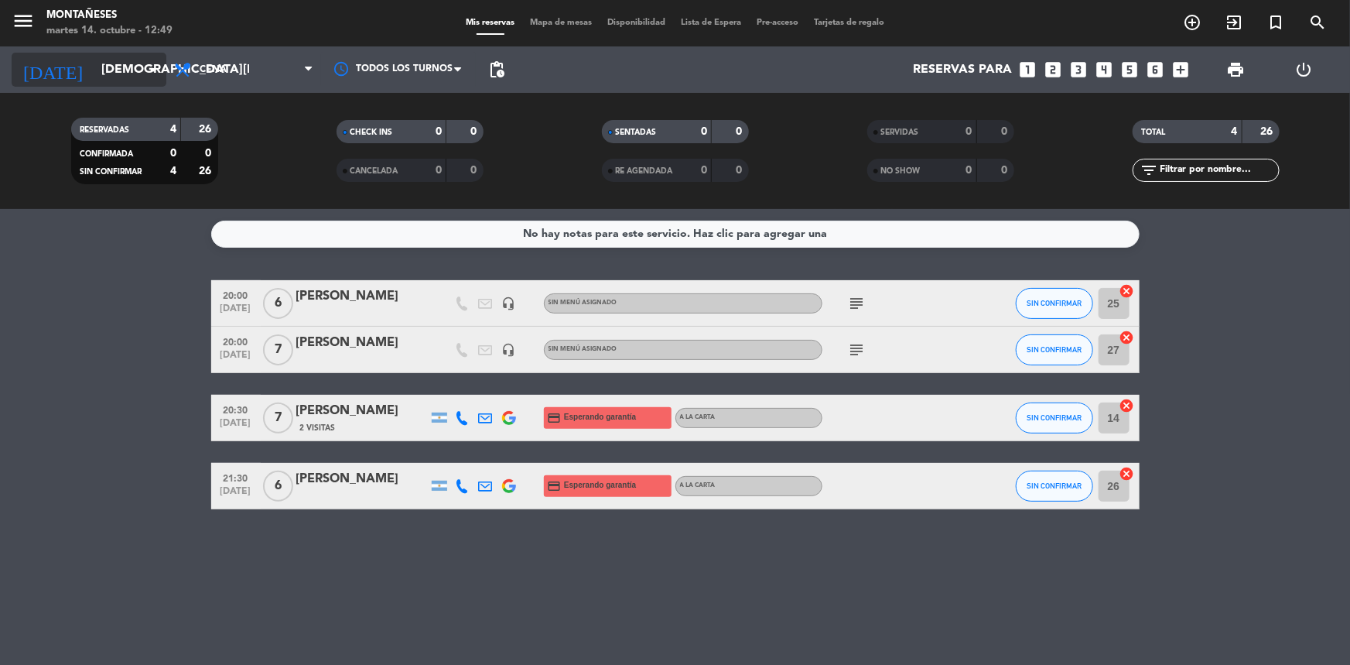
click at [118, 65] on input "[DEMOGRAPHIC_DATA][DATE]" at bounding box center [175, 70] width 163 height 30
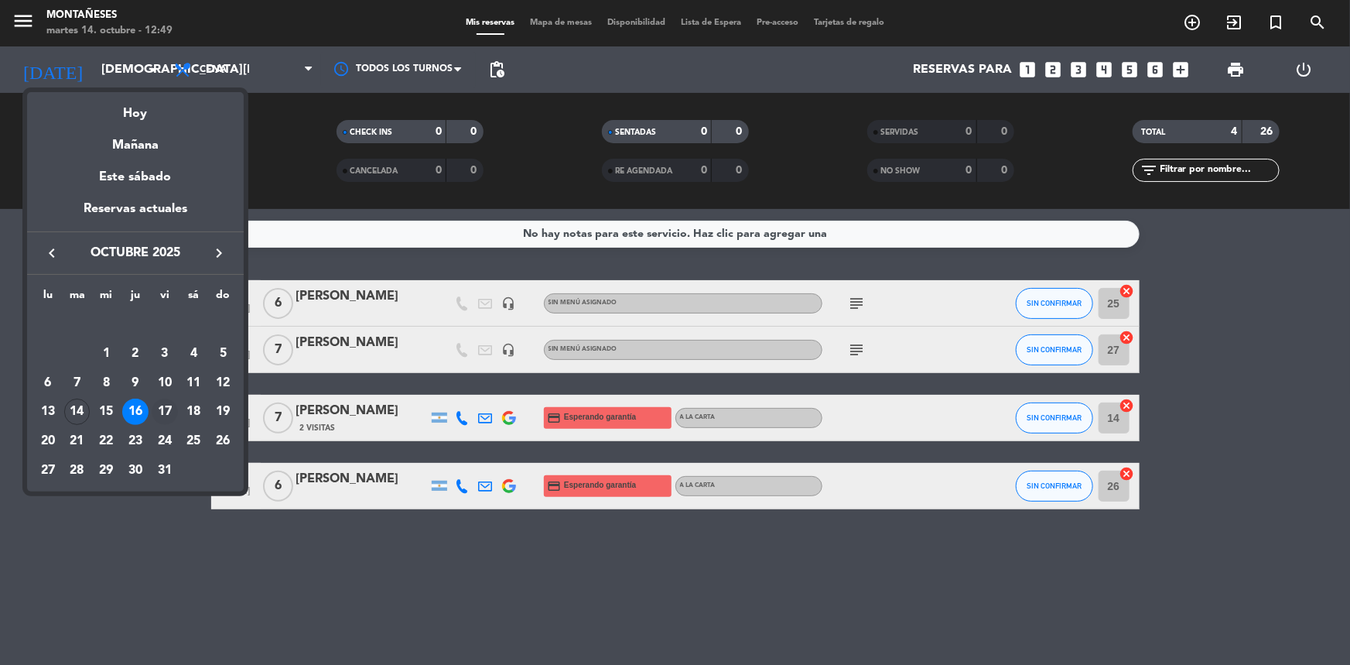
click at [163, 405] on div "17" at bounding box center [165, 411] width 26 height 26
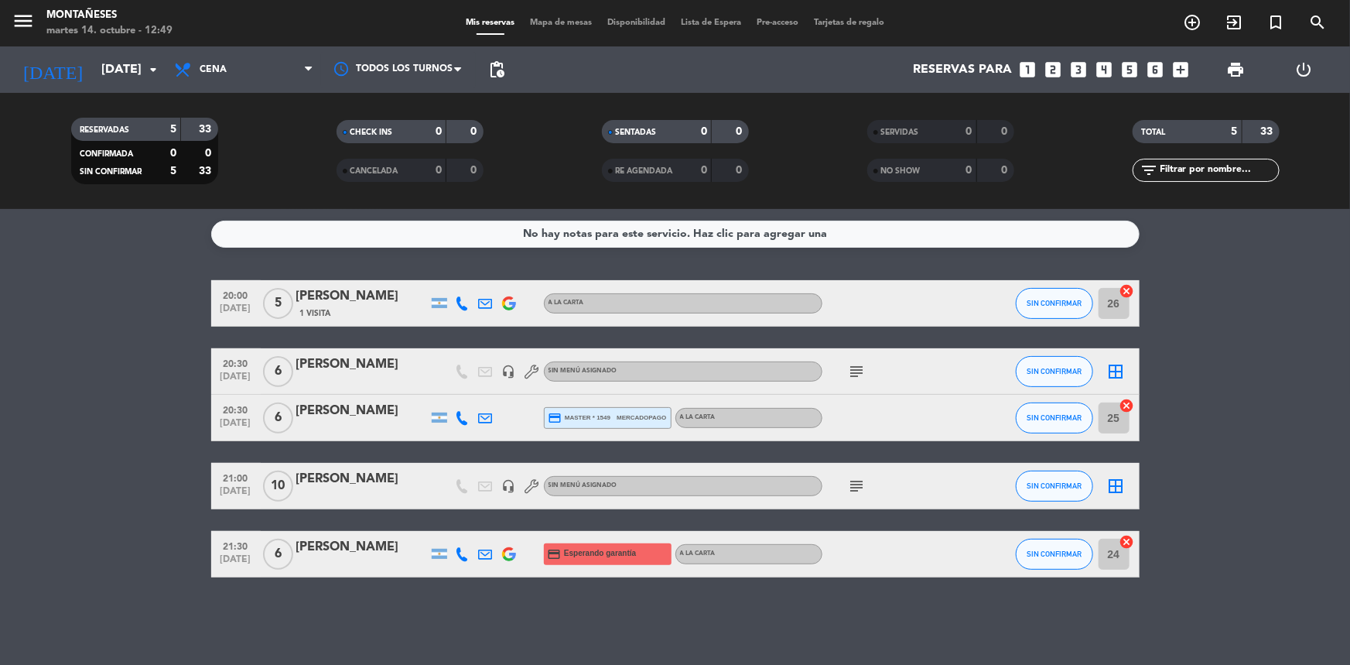
click at [851, 483] on icon "subject" at bounding box center [857, 486] width 19 height 19
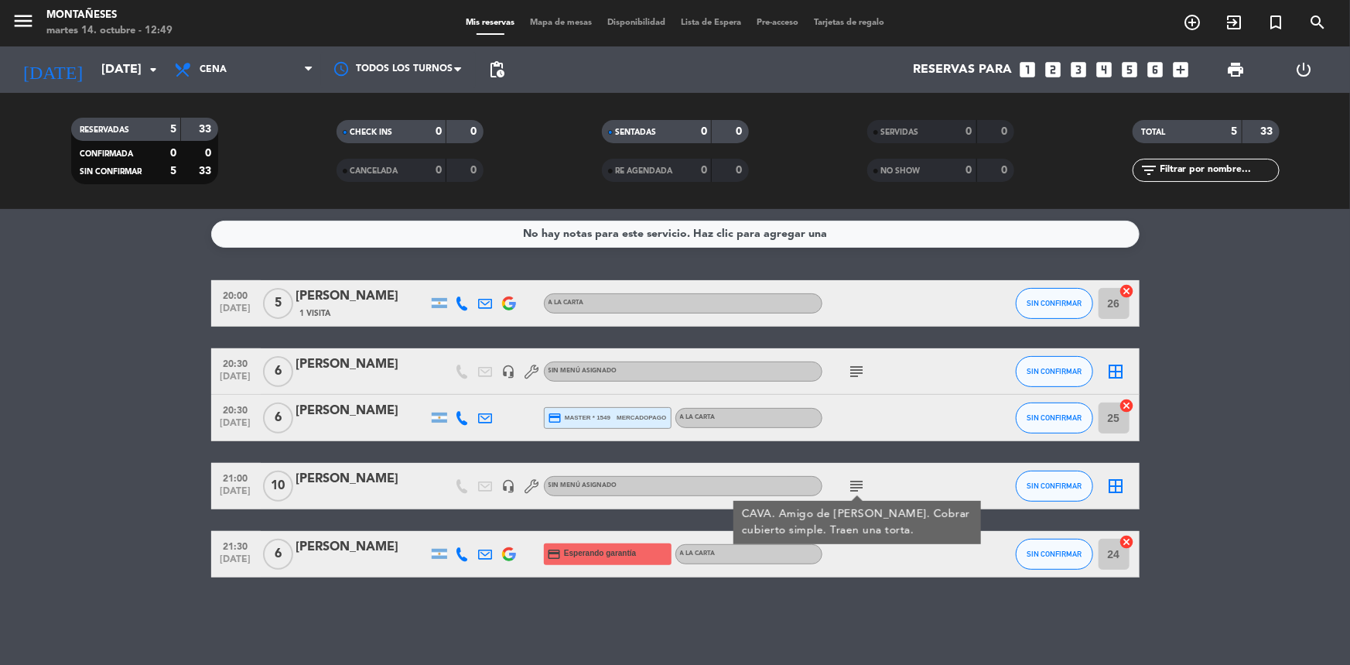
click at [852, 483] on icon "subject" at bounding box center [857, 486] width 19 height 19
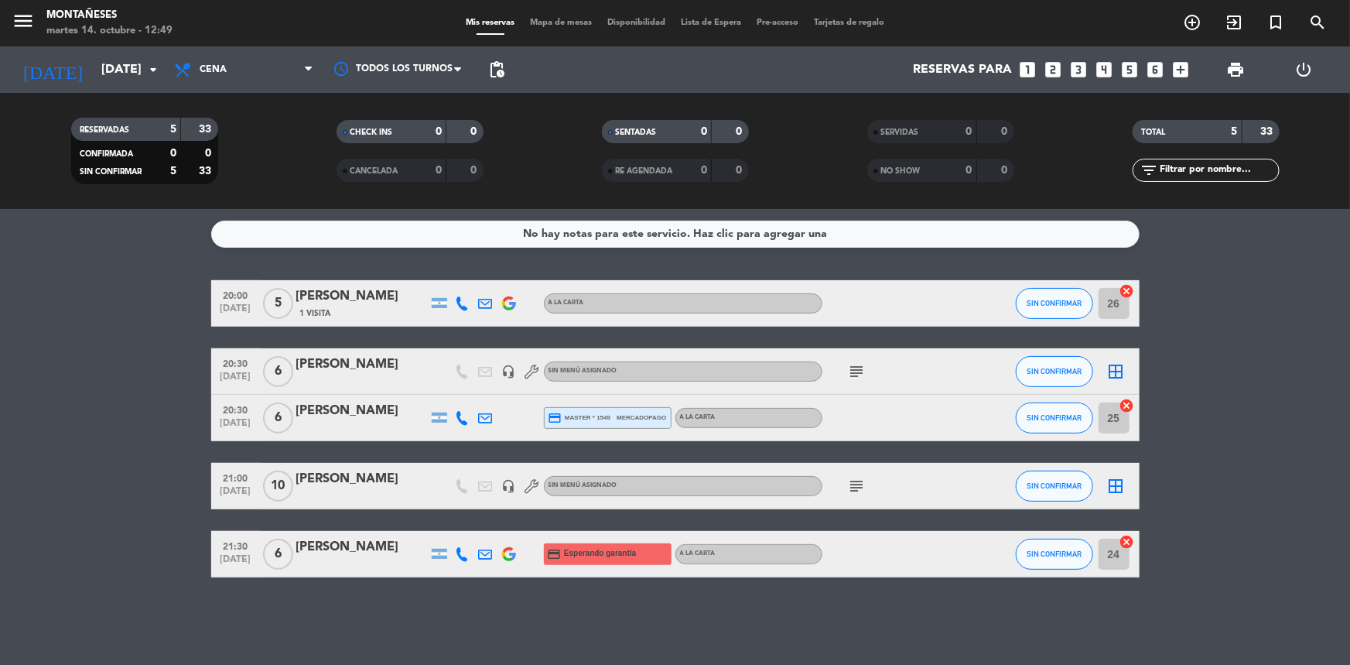
click at [851, 371] on icon "subject" at bounding box center [857, 371] width 19 height 19
click at [101, 64] on input "[DATE]" at bounding box center [175, 70] width 163 height 30
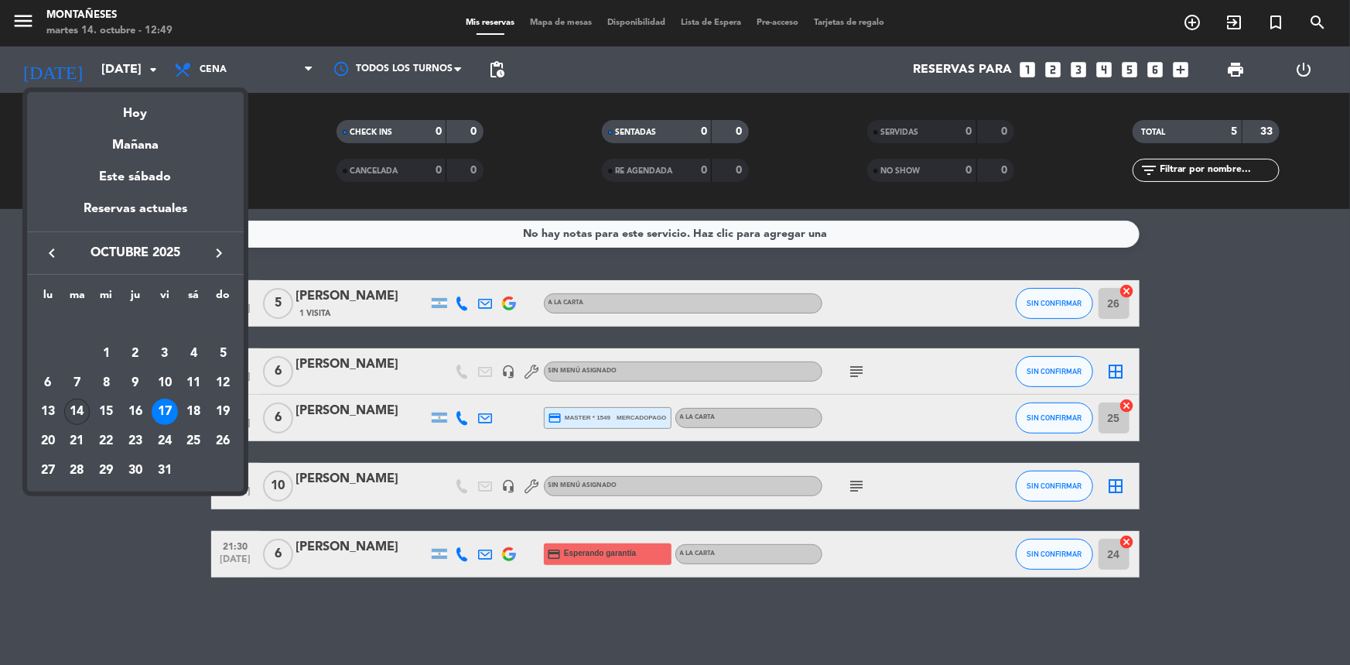
click at [77, 410] on div "14" at bounding box center [77, 411] width 26 height 26
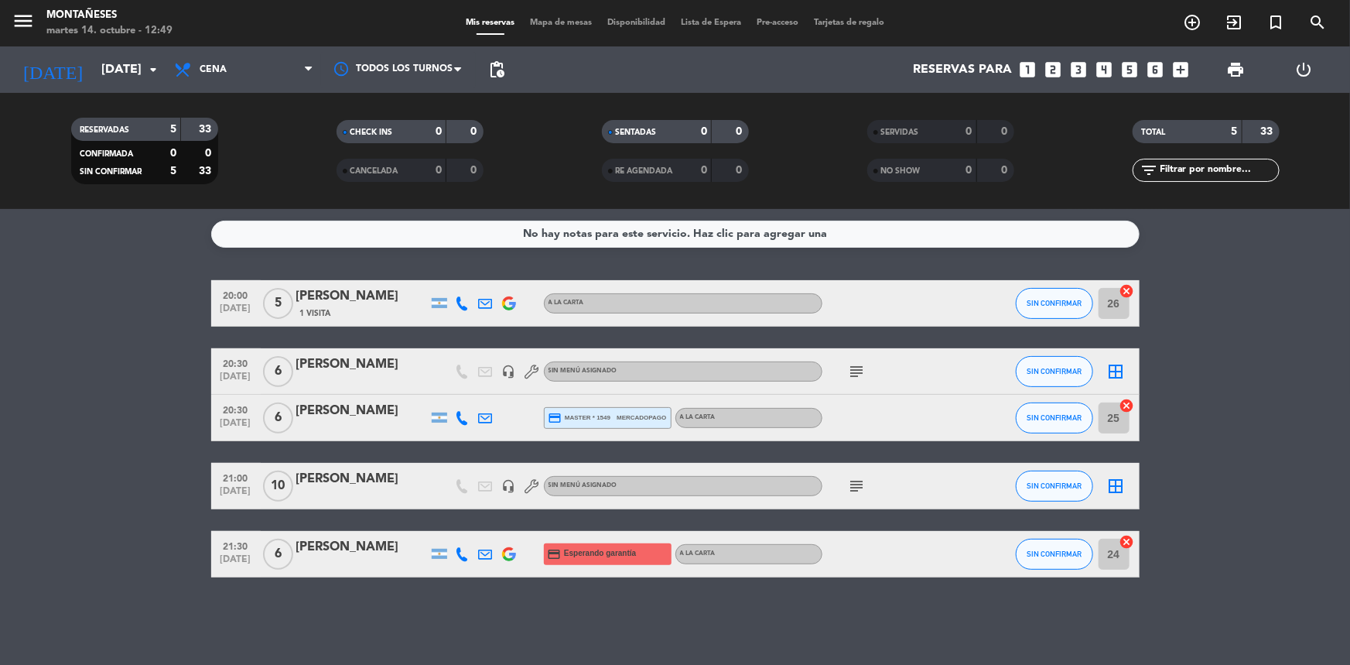
type input "[DATE]"
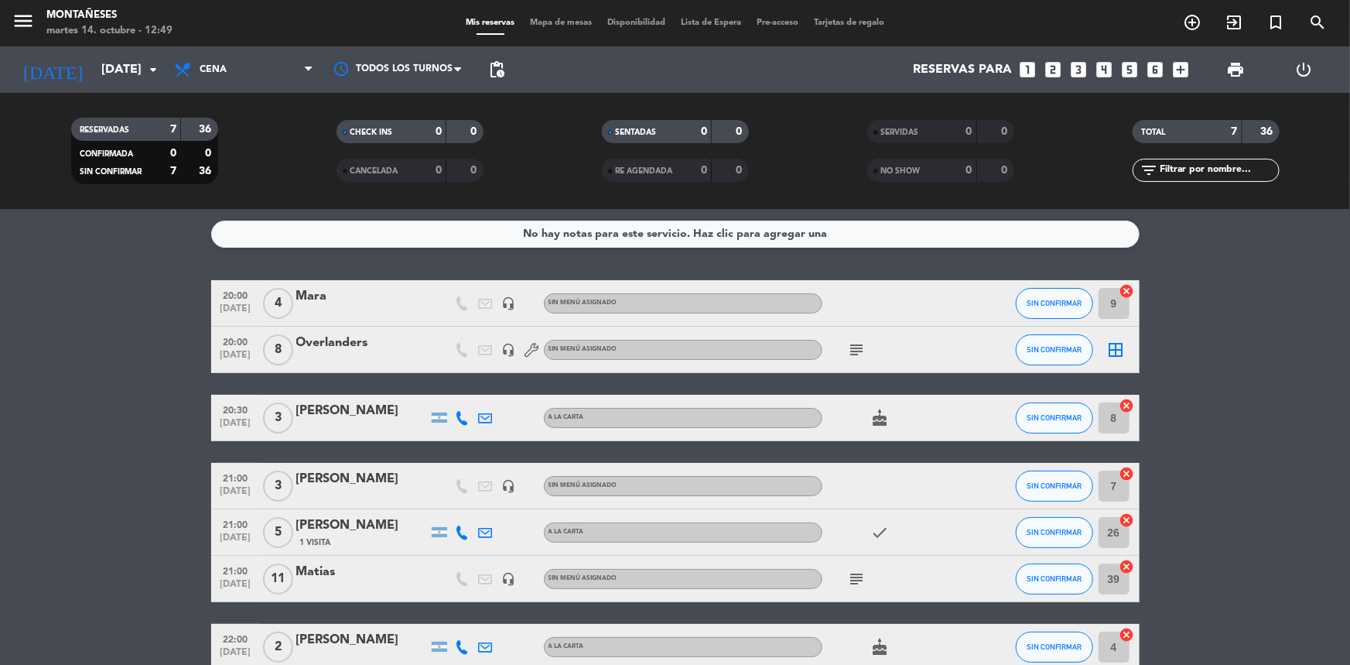
click at [849, 576] on icon "subject" at bounding box center [857, 578] width 19 height 19
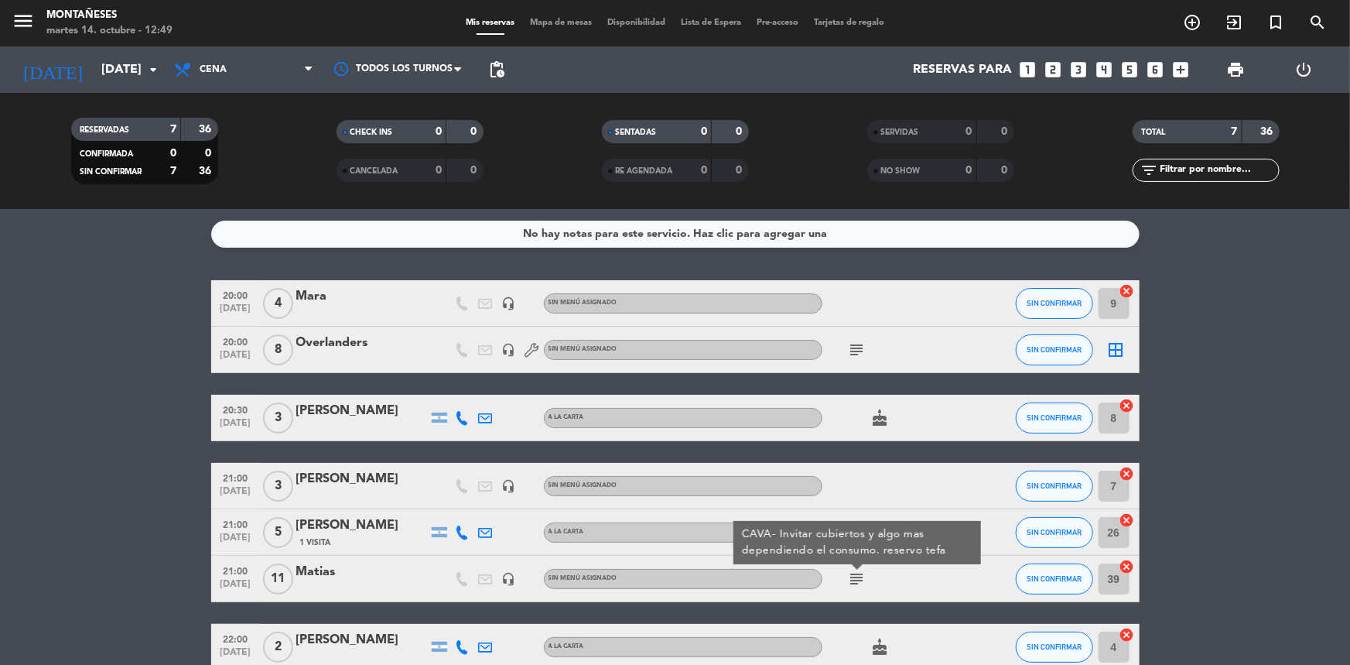
click at [883, 412] on icon "cake" at bounding box center [880, 417] width 19 height 19
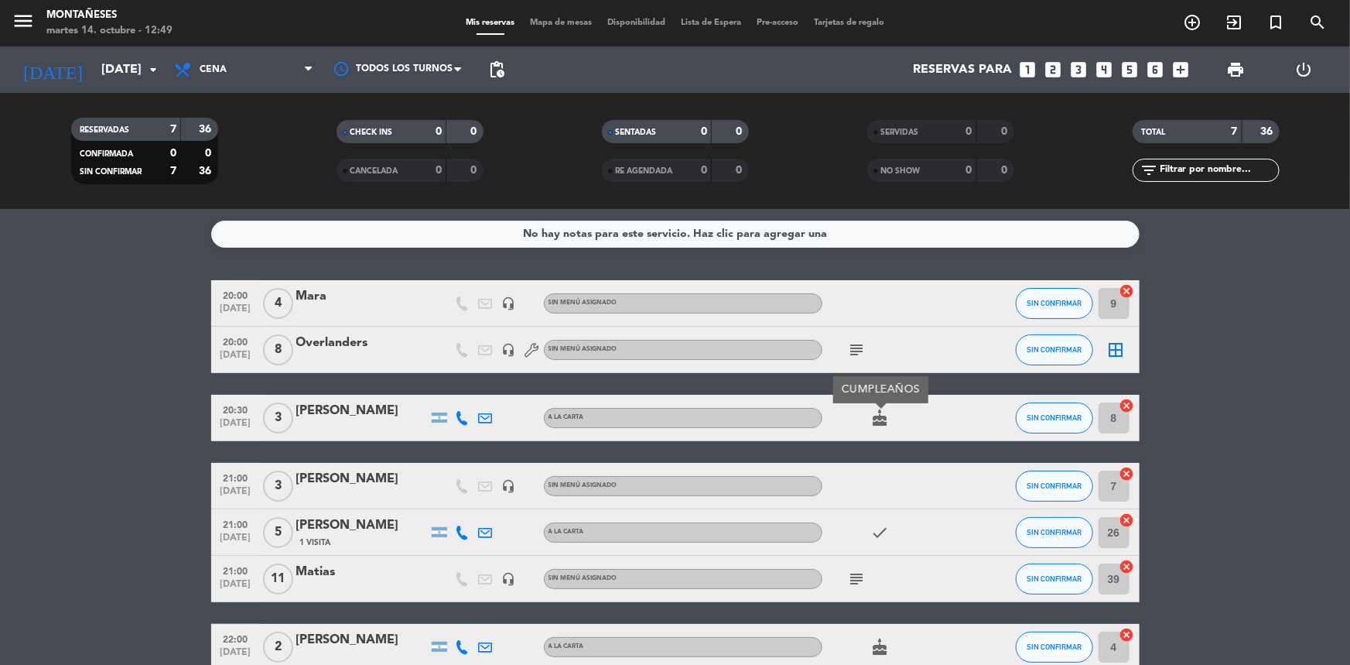
click at [883, 412] on icon "cake" at bounding box center [880, 417] width 19 height 19
click at [358, 417] on div "[PERSON_NAME]" at bounding box center [362, 411] width 132 height 20
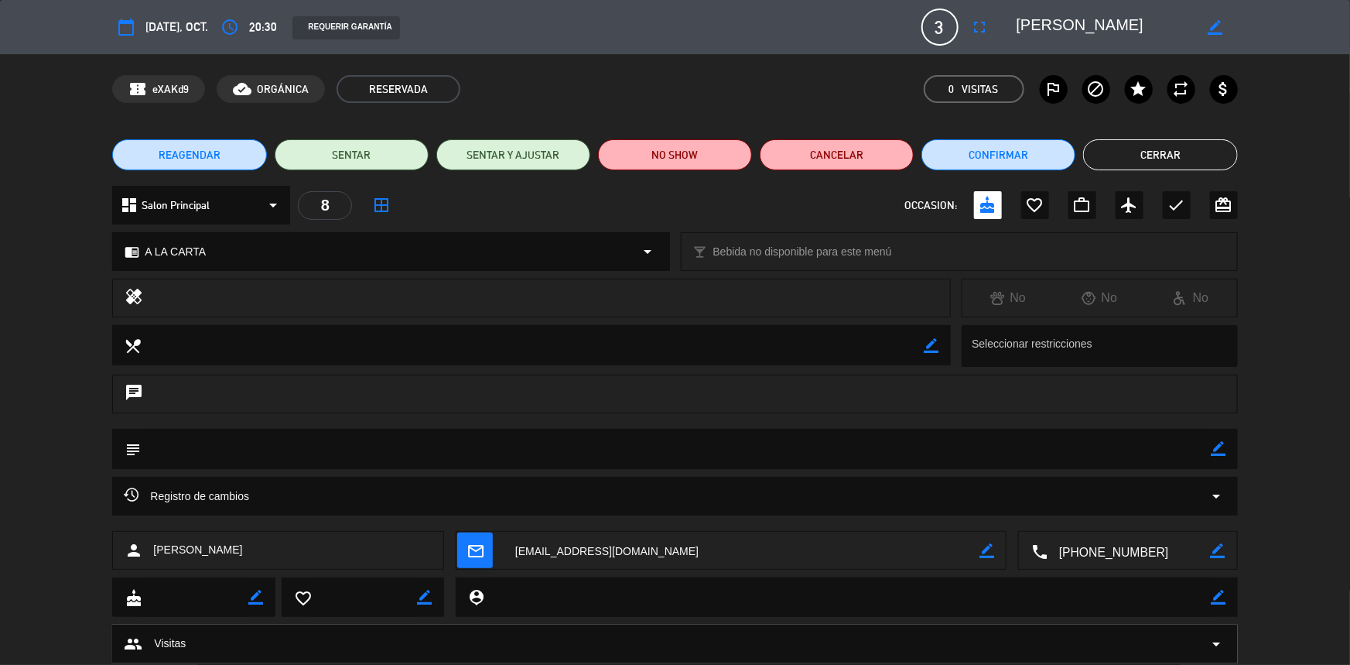
click at [1216, 442] on icon "border_color" at bounding box center [1218, 448] width 15 height 15
click at [1197, 449] on textarea at bounding box center [676, 448] width 1070 height 39
type textarea "viene seguido"
click at [1211, 453] on icon at bounding box center [1218, 448] width 15 height 15
click at [1129, 151] on button "Cerrar" at bounding box center [1160, 154] width 154 height 31
